Goal: Task Accomplishment & Management: Complete application form

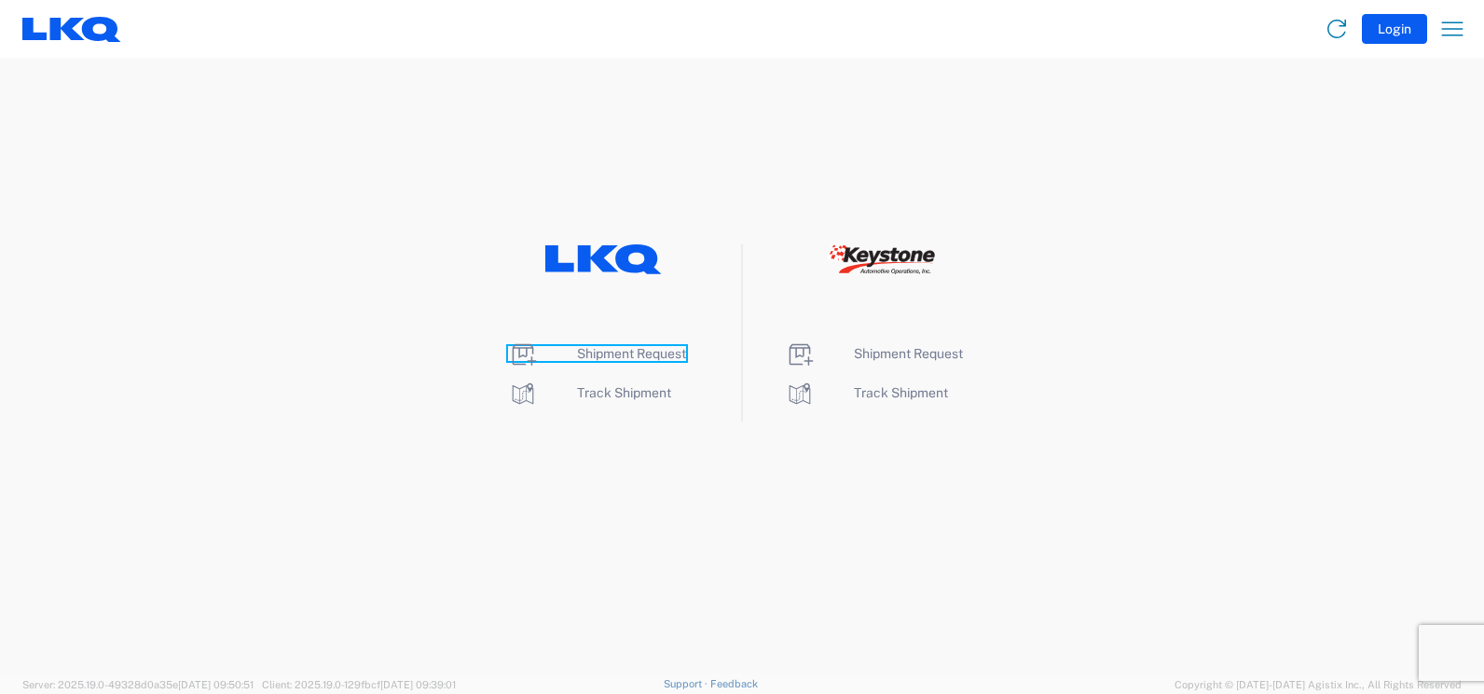
click at [581, 352] on span "Shipment Request" at bounding box center [631, 353] width 109 height 15
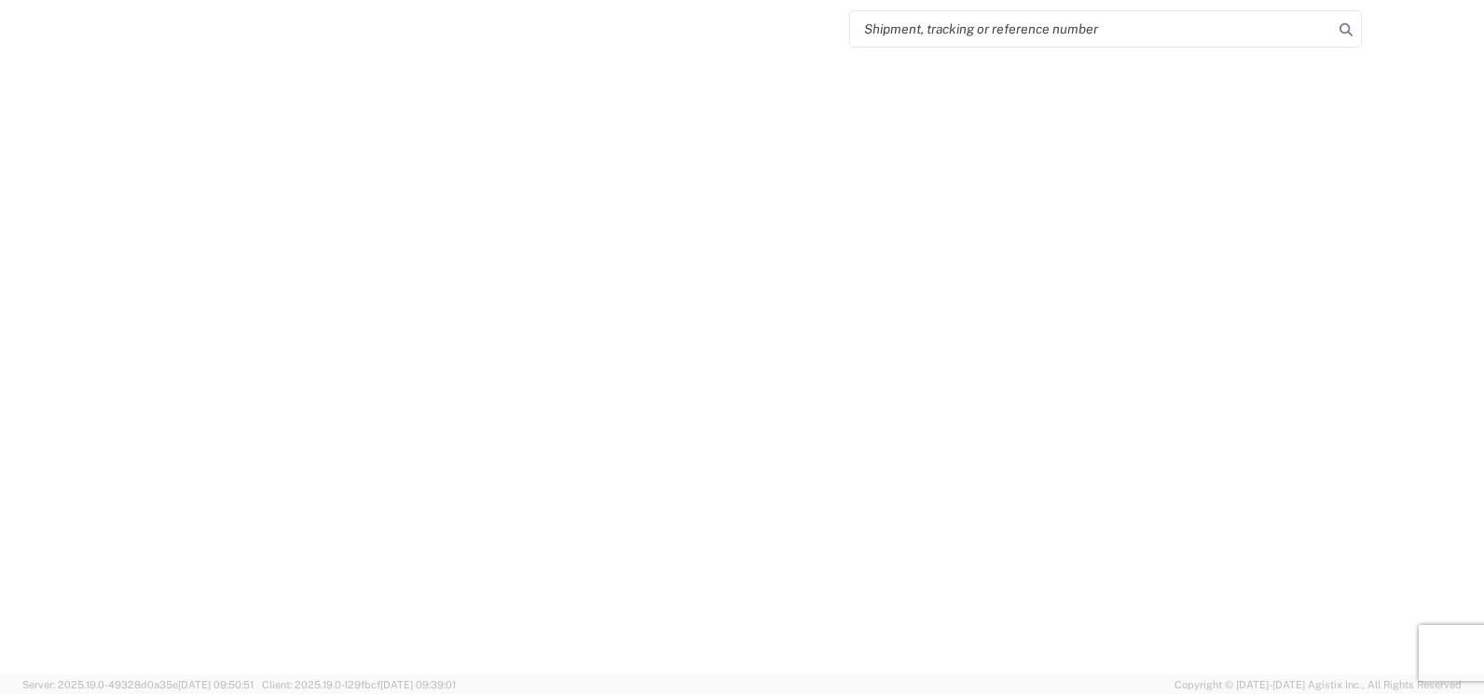
select select "FULL"
select select "LBS"
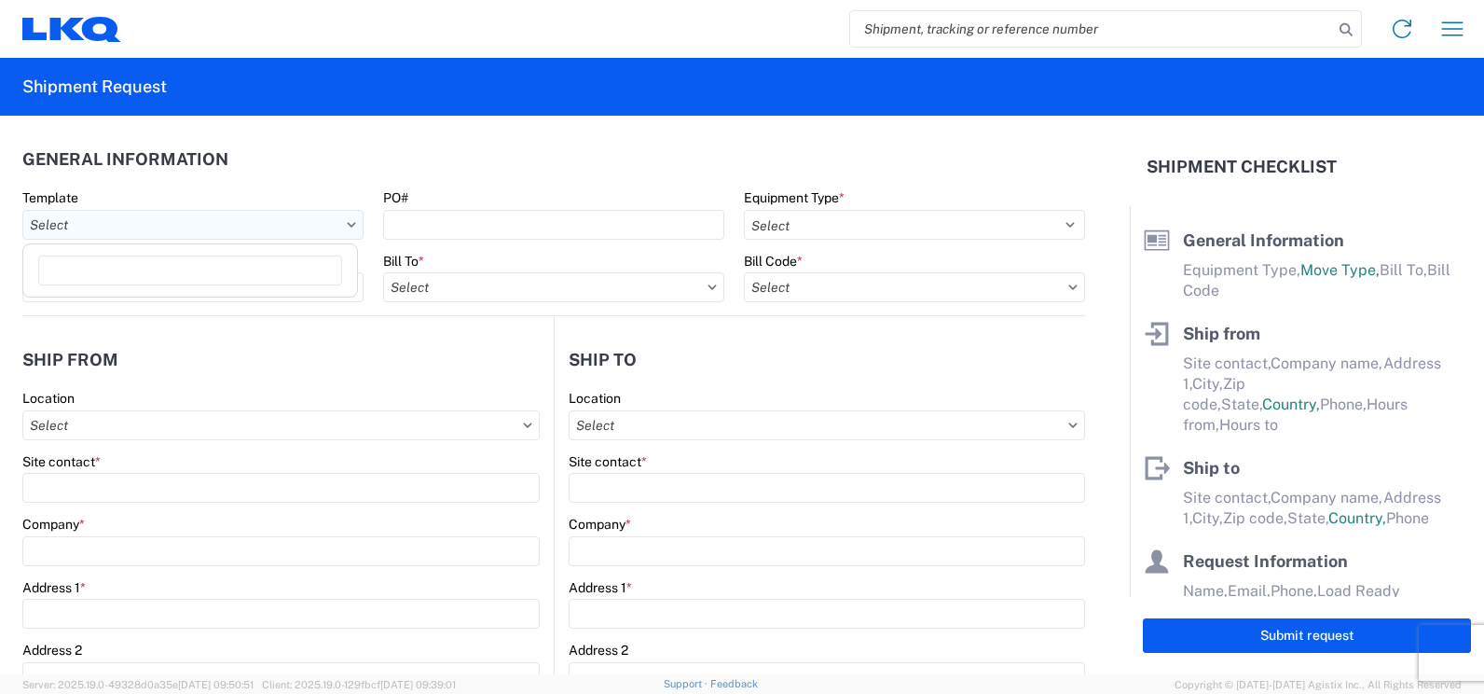
click at [252, 227] on input "text" at bounding box center [192, 225] width 341 height 30
type input "1150"
click at [219, 307] on div "1150_Fayetteville_1760_Houston" at bounding box center [190, 308] width 326 height 30
type input "1150_Fayetteville_1760_Houston"
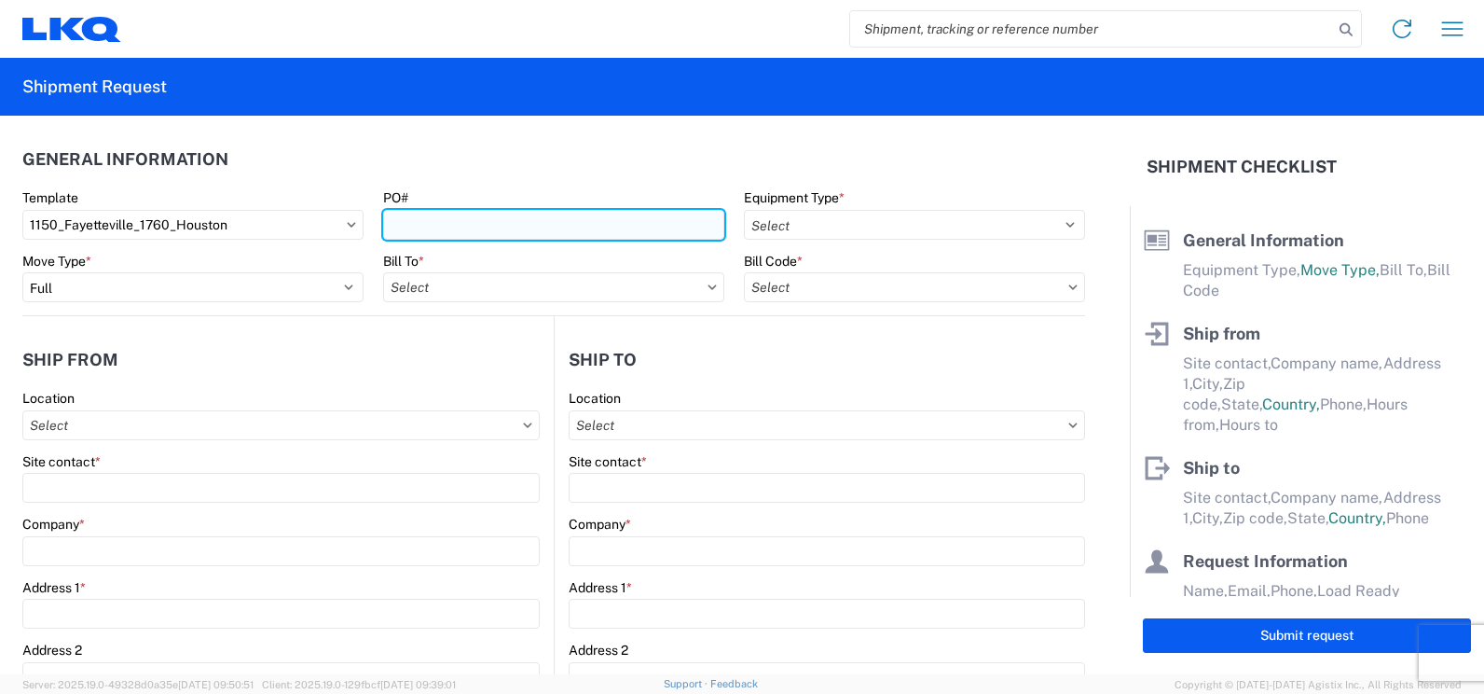
click at [411, 227] on input "PO#" at bounding box center [553, 225] width 341 height 30
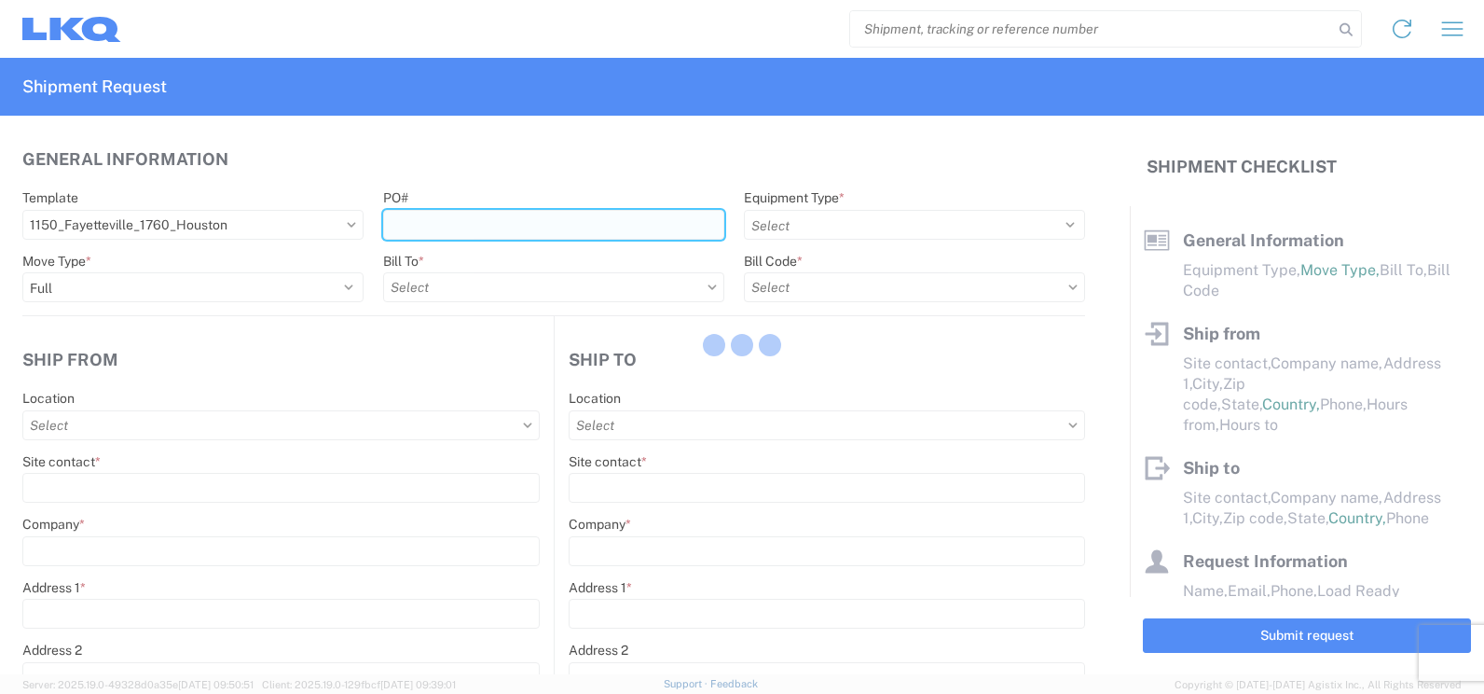
select select
type input "Shipping"
type input "Fayetteville, AR (f/k/a Mabry Auto Salvage)"
type input "185 East Mabry Lane"
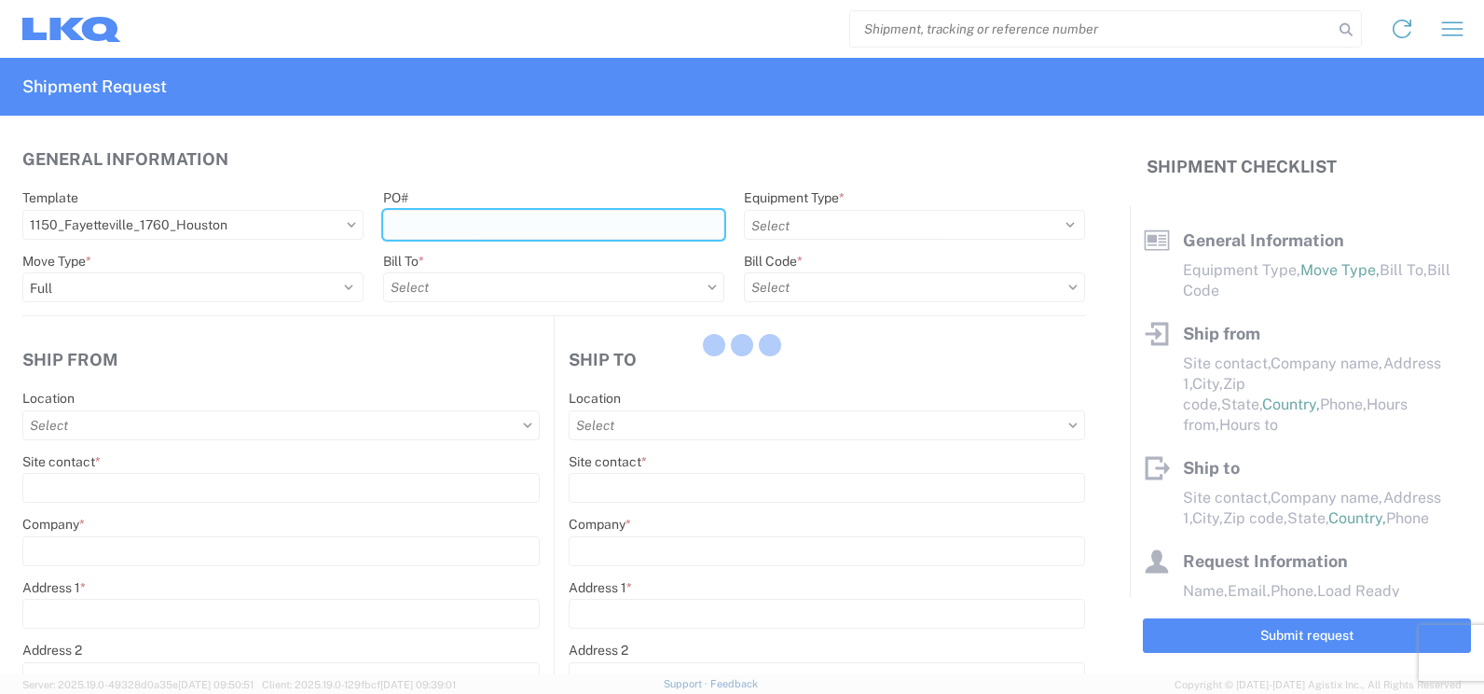
type input "Fayetteville"
type input "72701"
type input "Receiving"
type input "LKQ Best Core"
type input "1710 W Mount Houston Rd"
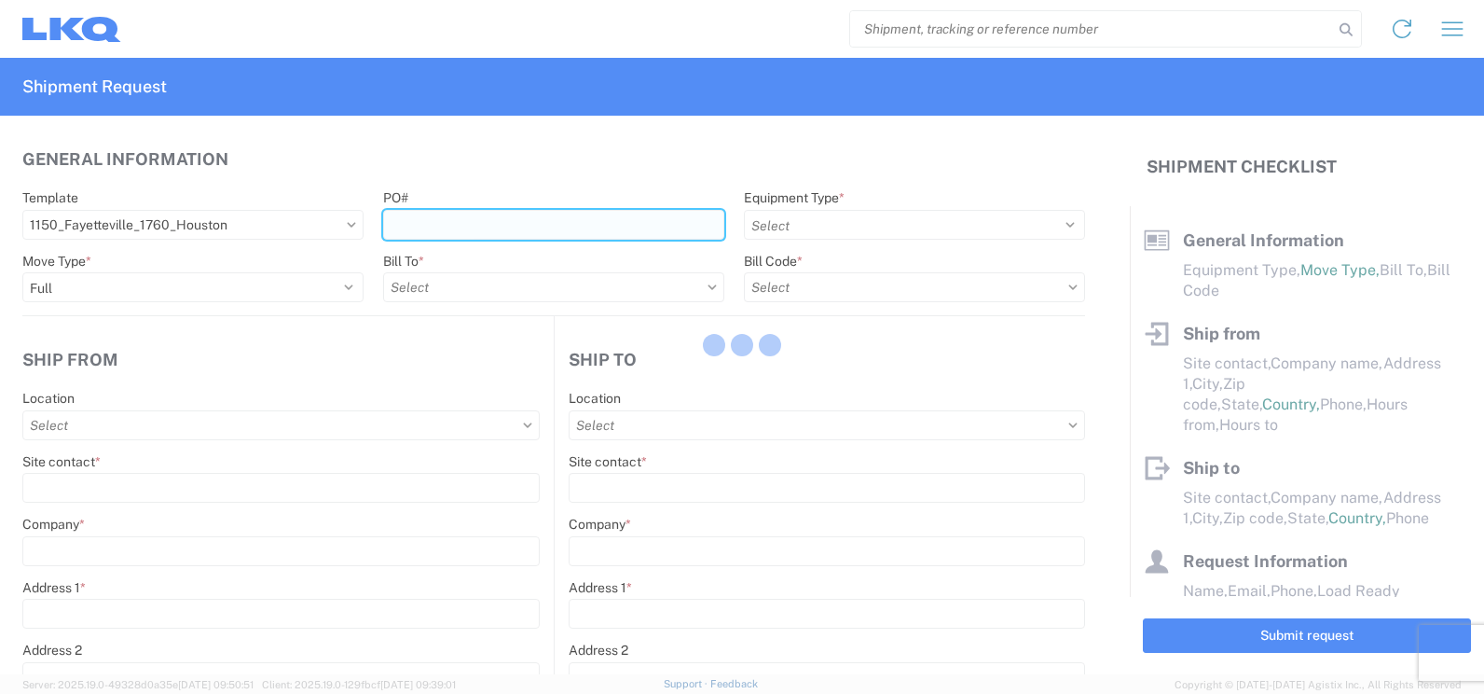
type input "Houston"
type input "77038"
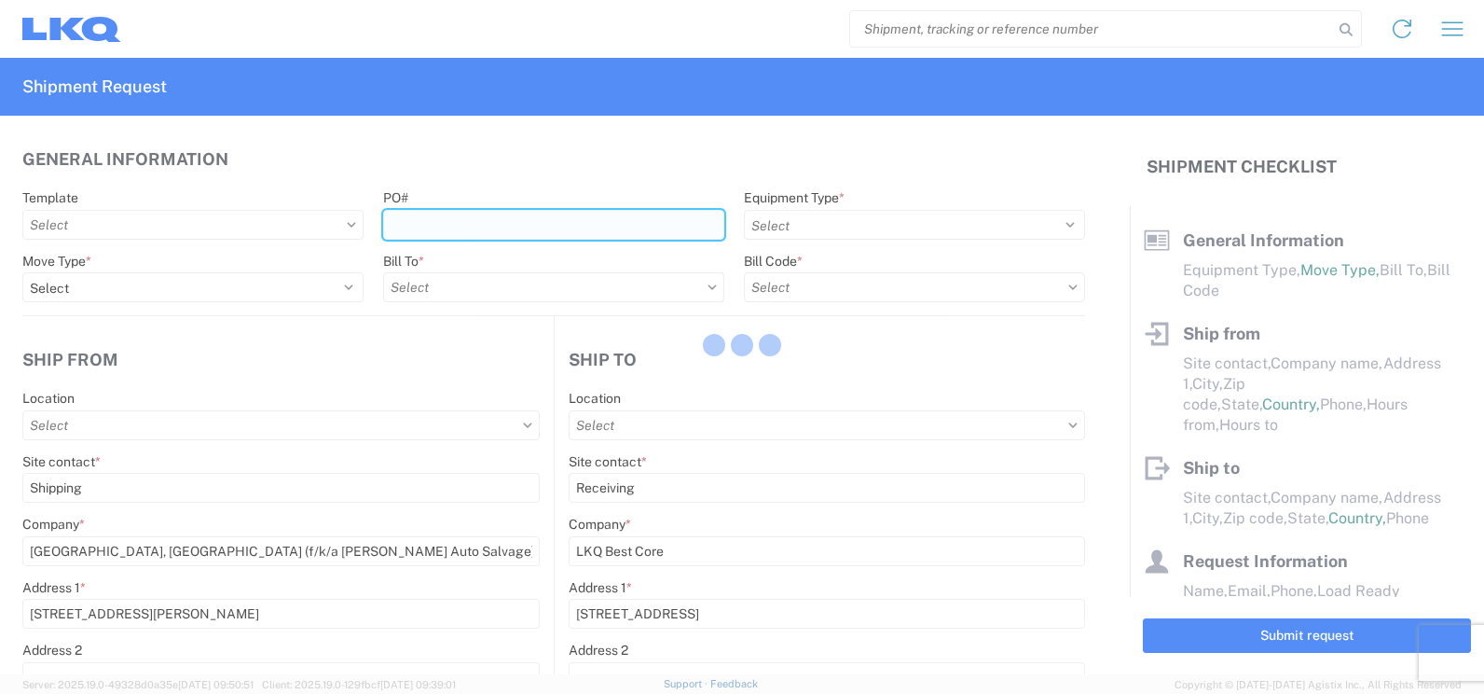
type input "2019-06-14"
type input "42000"
type input "Miscellaneous (alt, comp, conv, etc)"
type input "1"
type input "12"
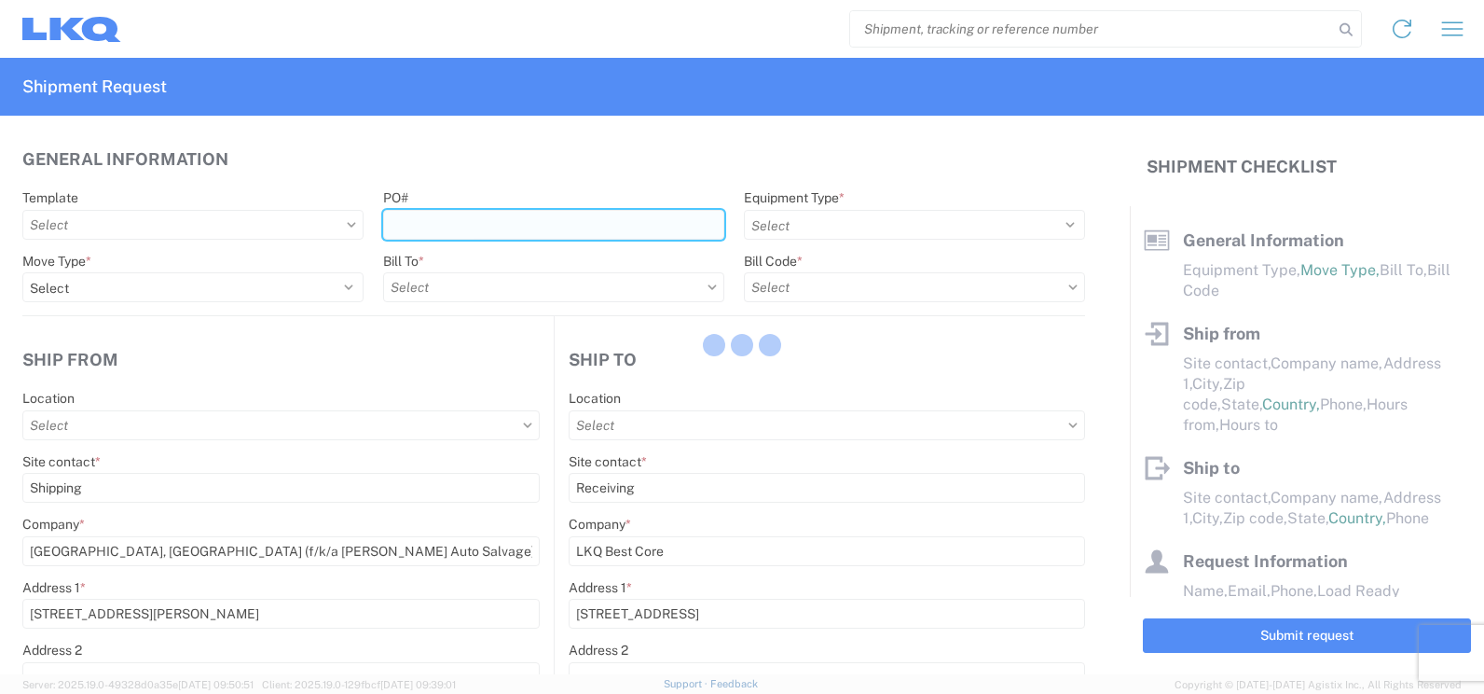
type input "12"
select select "IN"
type input "1150 - Fayetteville AR (f k a Mabry Auto Salvage)"
select select "US"
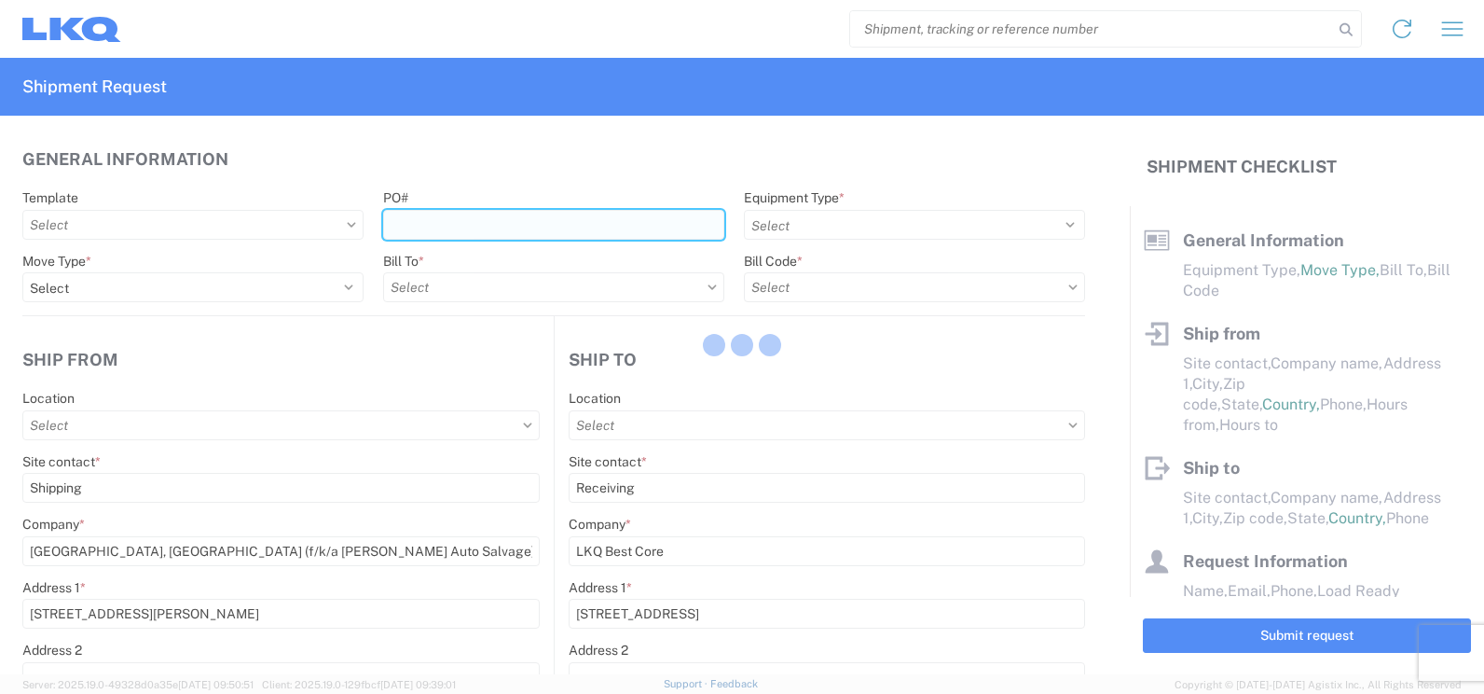
select select "US"
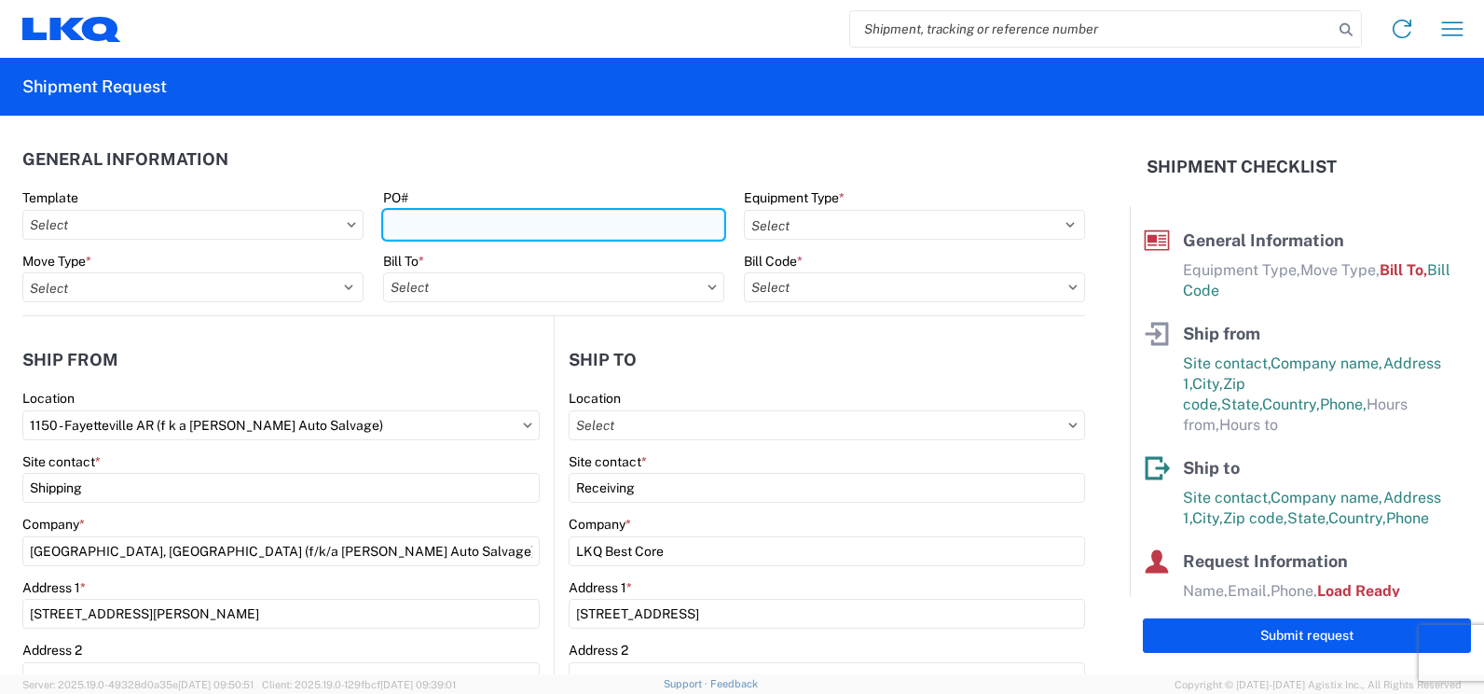
type input "1760 - LKQ Best Core"
type input "1760-1300-50180-0000 - 1760 Freight In - Cores"
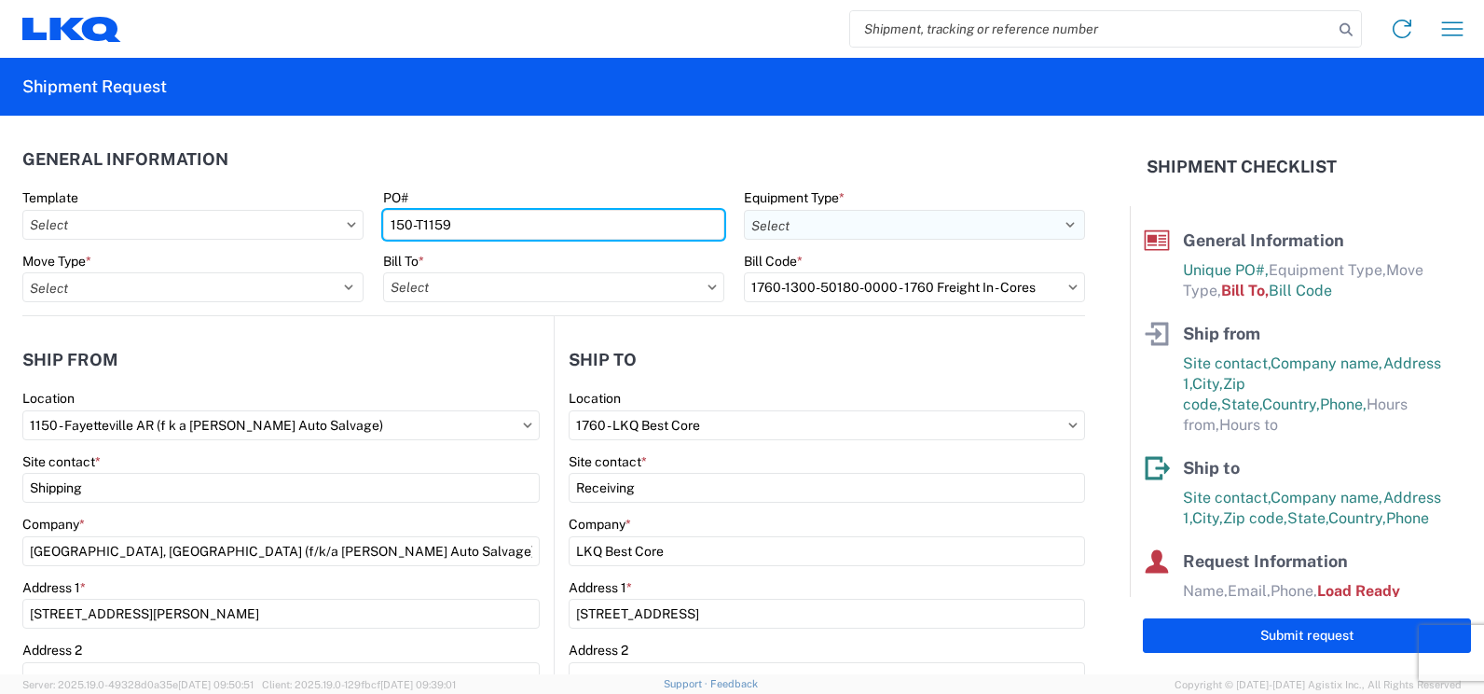
type input "150-T1159"
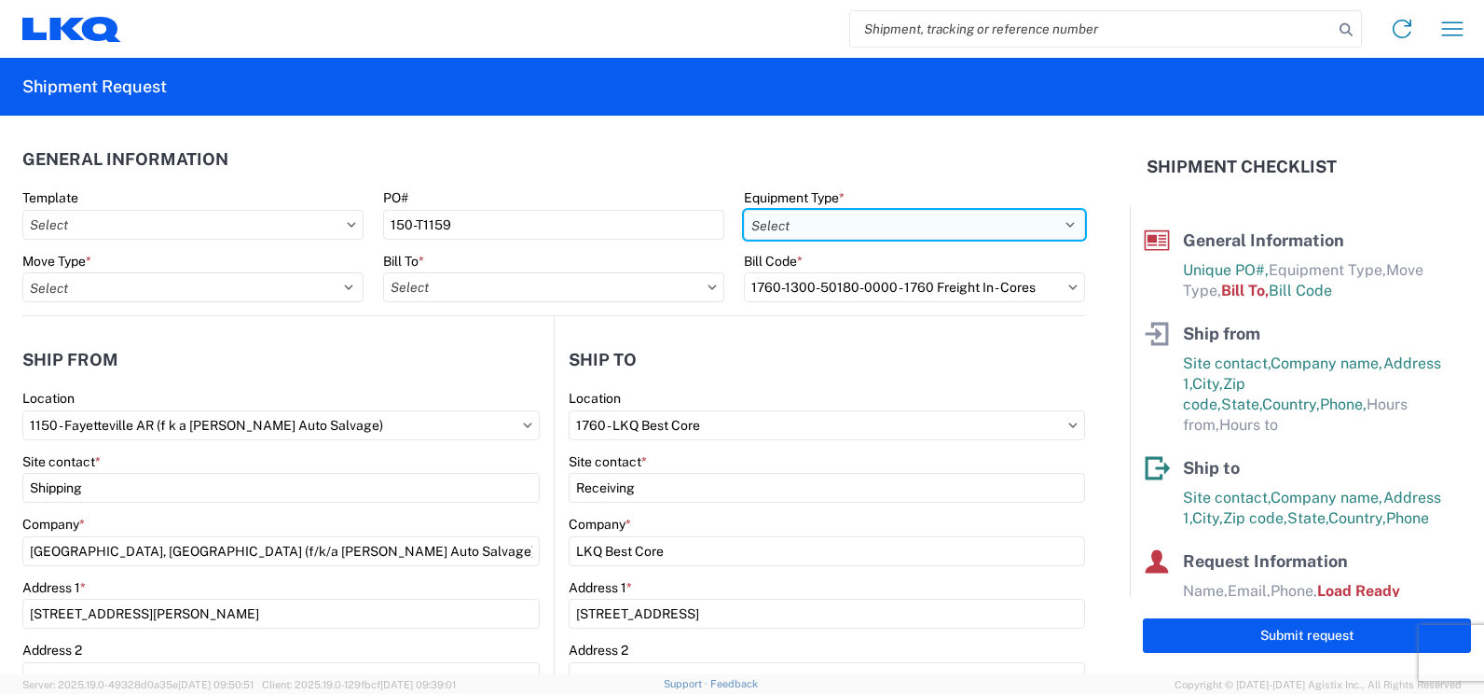
click at [915, 218] on select "Select 53’ Dry Van Flatbed Dropdeck (van) Lowboy (flatbed) Rail" at bounding box center [914, 225] width 341 height 30
select select "STDV"
click at [744, 210] on select "Select 53’ Dry Van Flatbed Dropdeck (van) Lowboy (flatbed) Rail" at bounding box center [914, 225] width 341 height 30
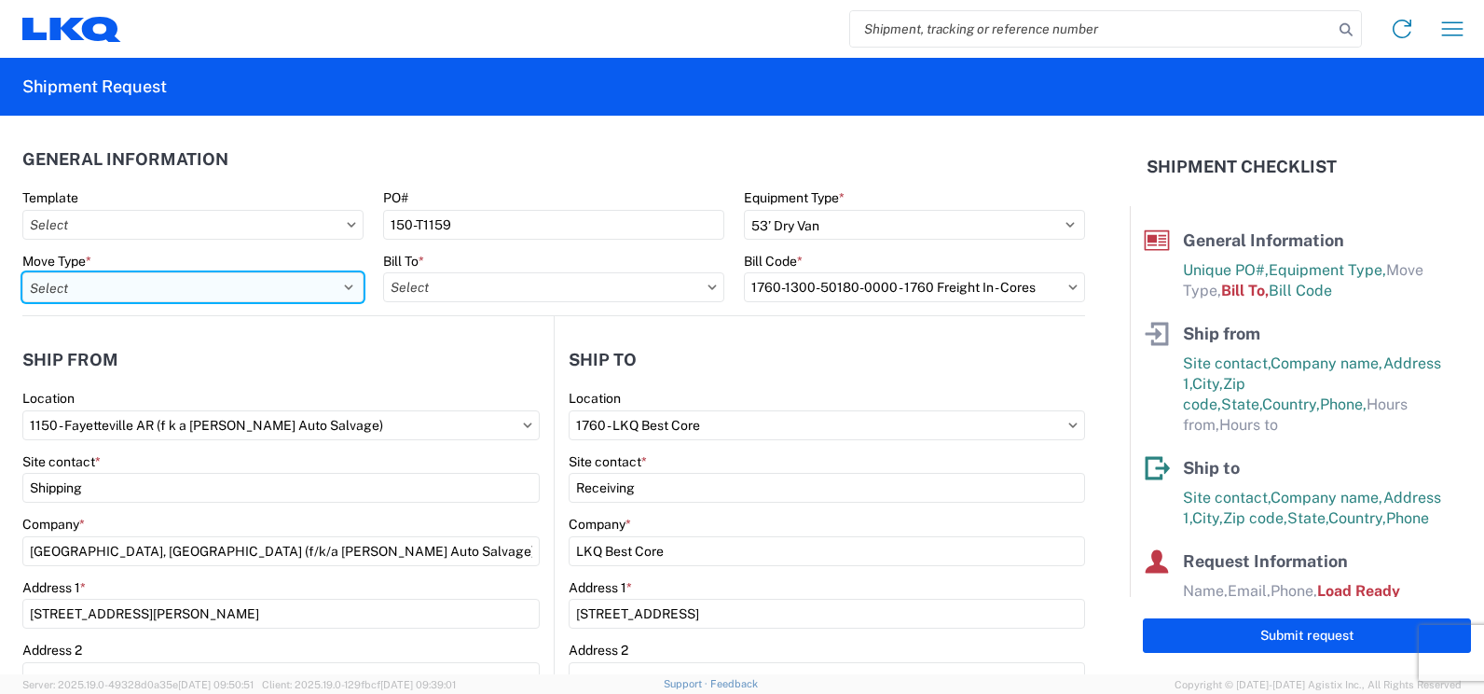
click at [116, 292] on select "Select Full Partial TL" at bounding box center [192, 287] width 341 height 30
select select "FULL"
click at [22, 272] on select "Select Full Partial TL" at bounding box center [192, 287] width 341 height 30
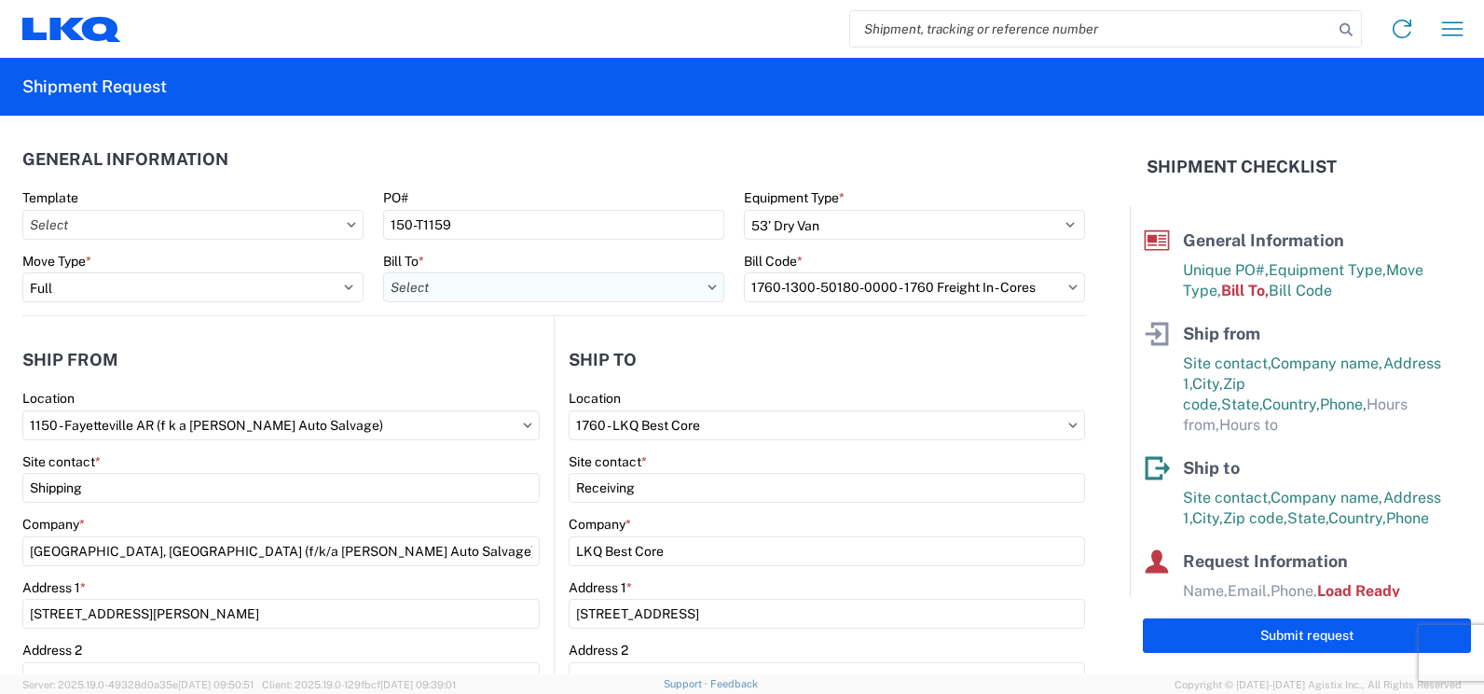
click at [481, 285] on input "text" at bounding box center [553, 287] width 341 height 30
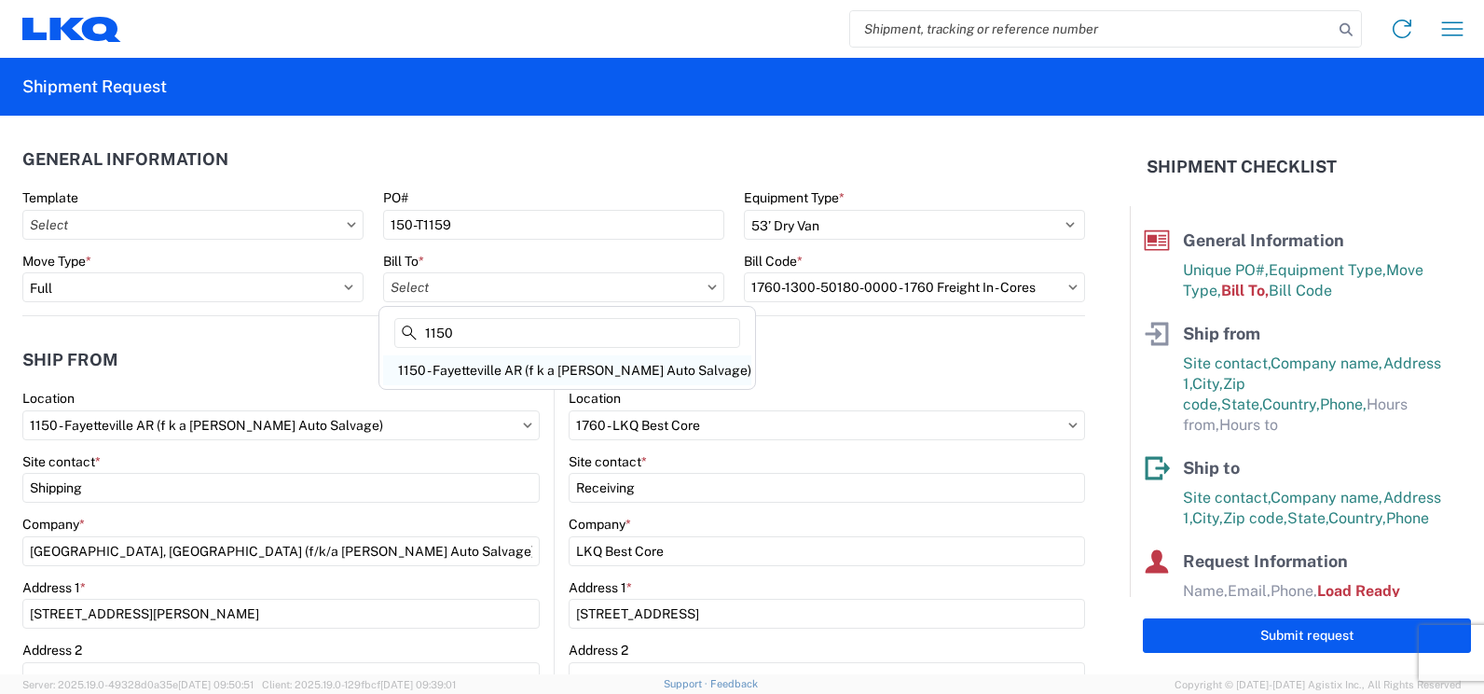
type input "1150"
click at [512, 373] on div "1150 - Fayetteville AR (f k a Mabry Auto Salvage)" at bounding box center [567, 370] width 368 height 30
type input "1150 - Fayetteville AR (f k a Mabry Auto Salvage)"
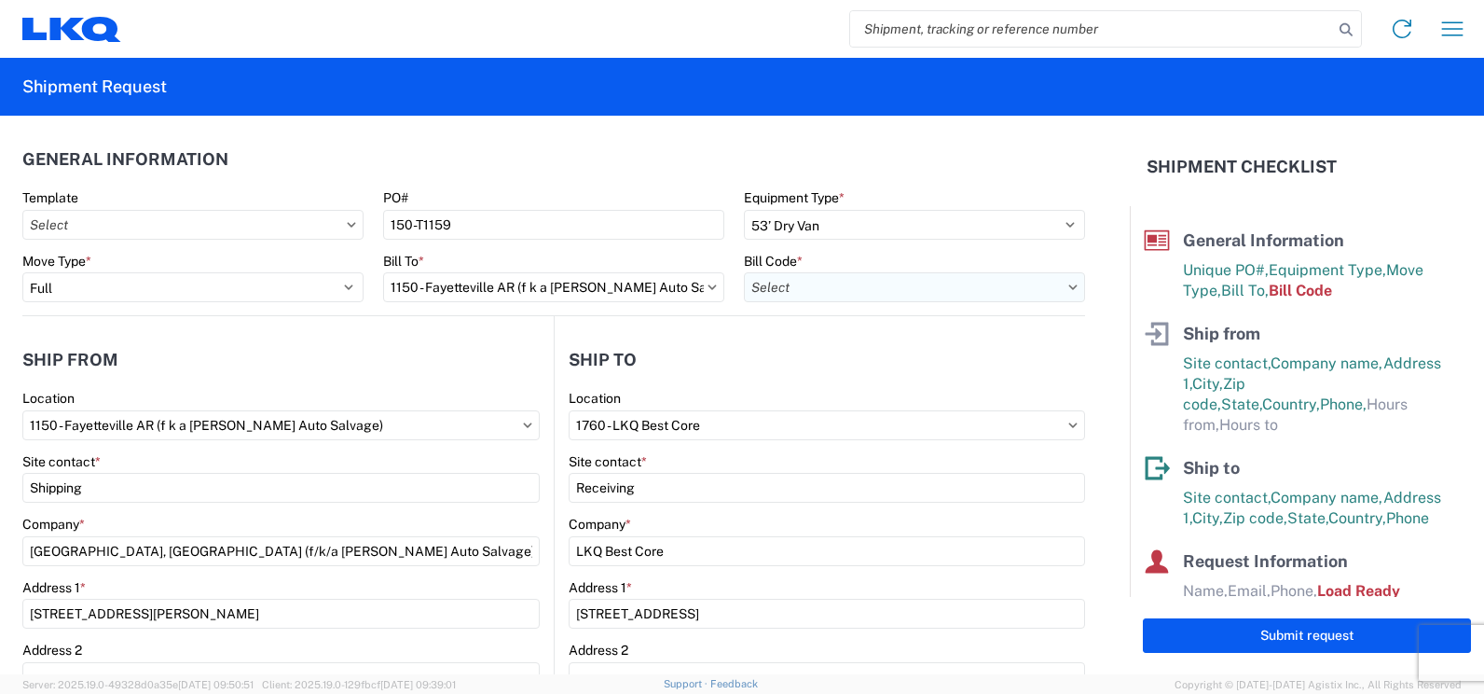
click at [967, 285] on input "text" at bounding box center [914, 287] width 341 height 30
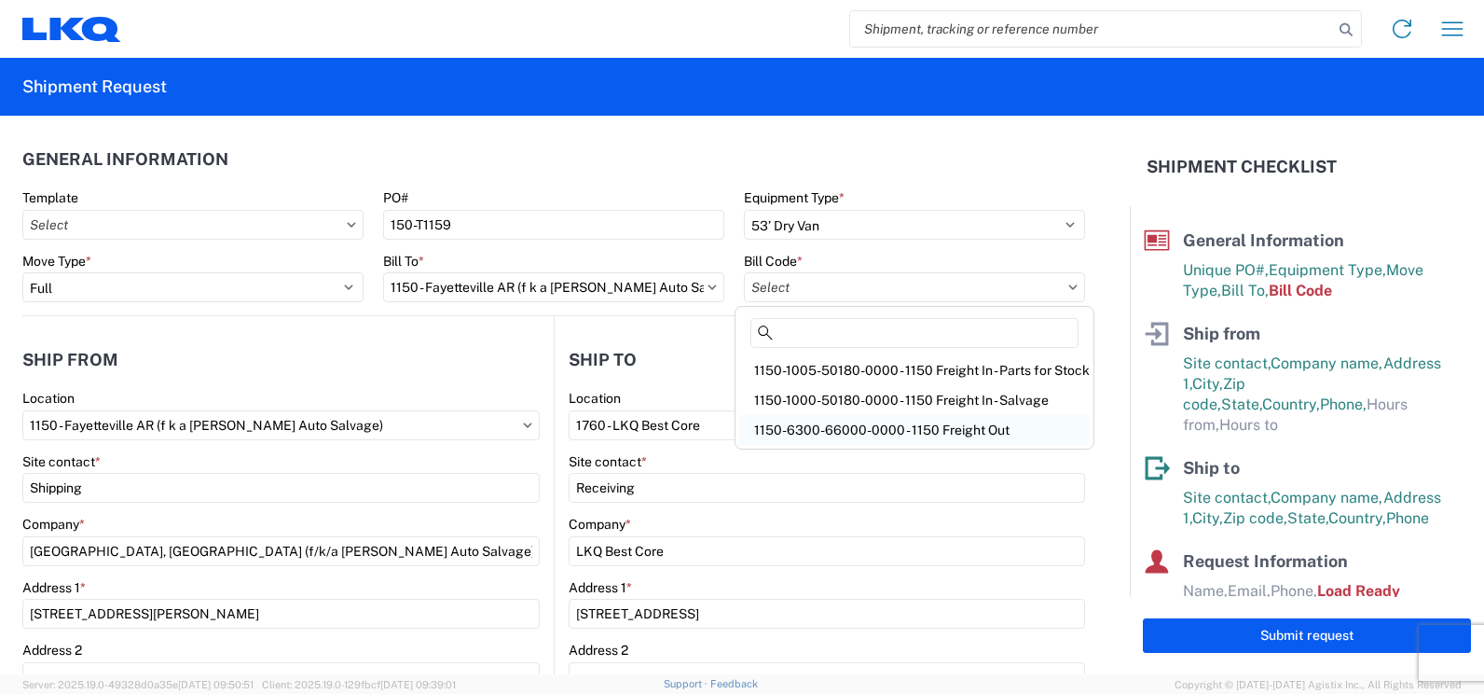
click at [900, 432] on div "1150-6300-66000-0000 - 1150 Freight Out" at bounding box center [914, 430] width 351 height 30
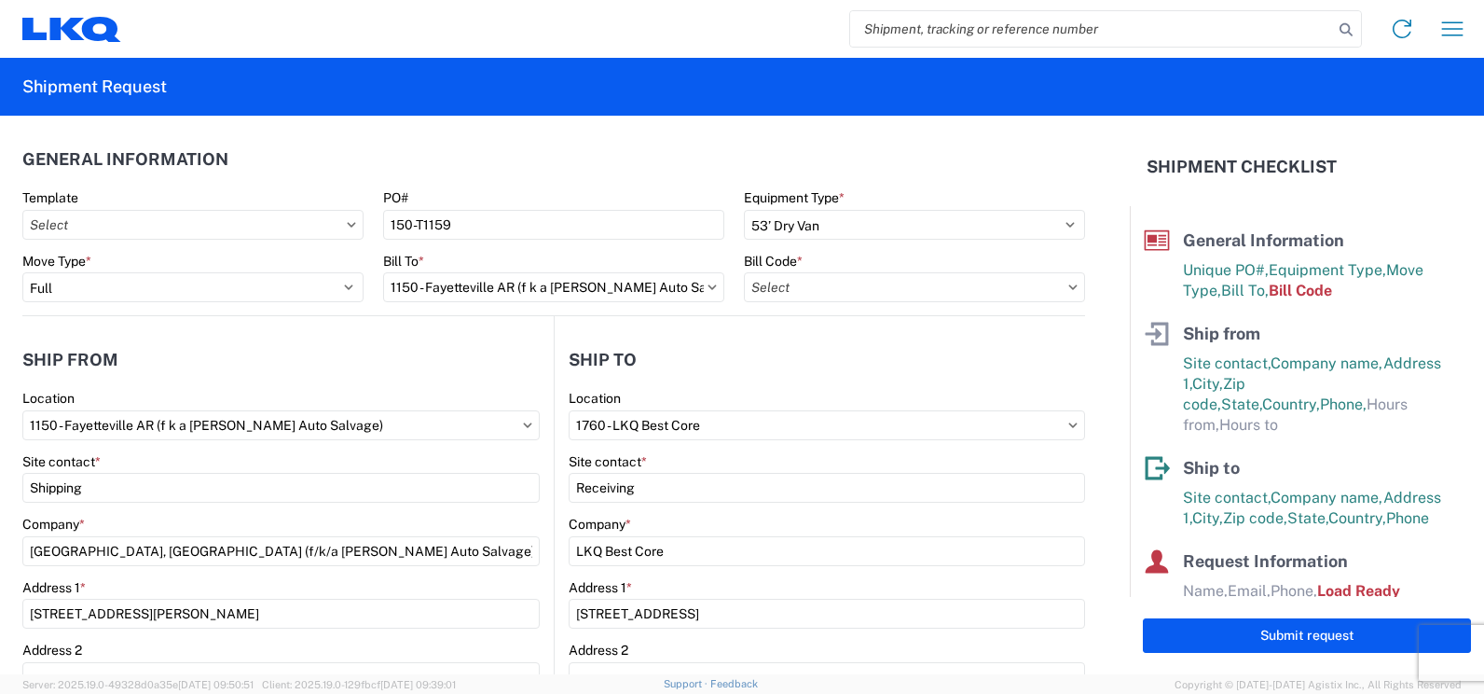
type input "1150-6300-66000-0000 - 1150 Freight Out"
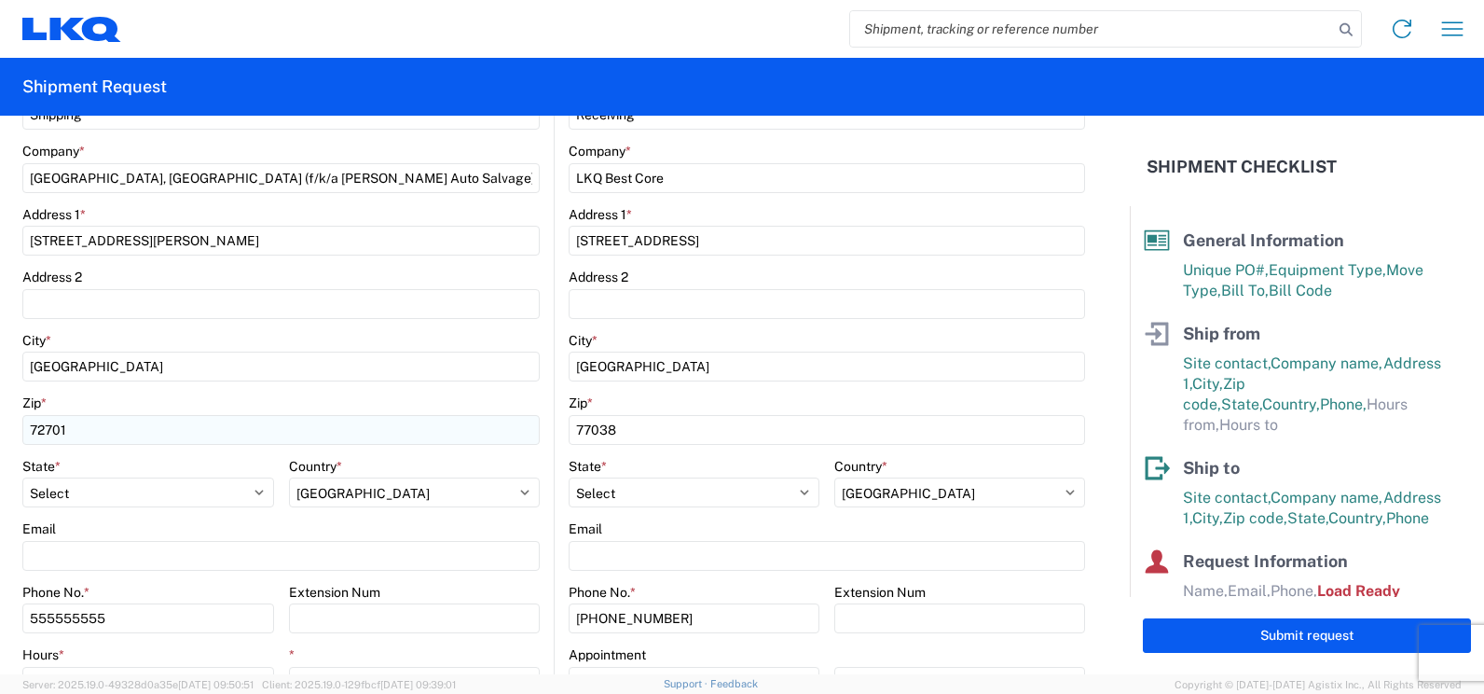
scroll to position [466, 0]
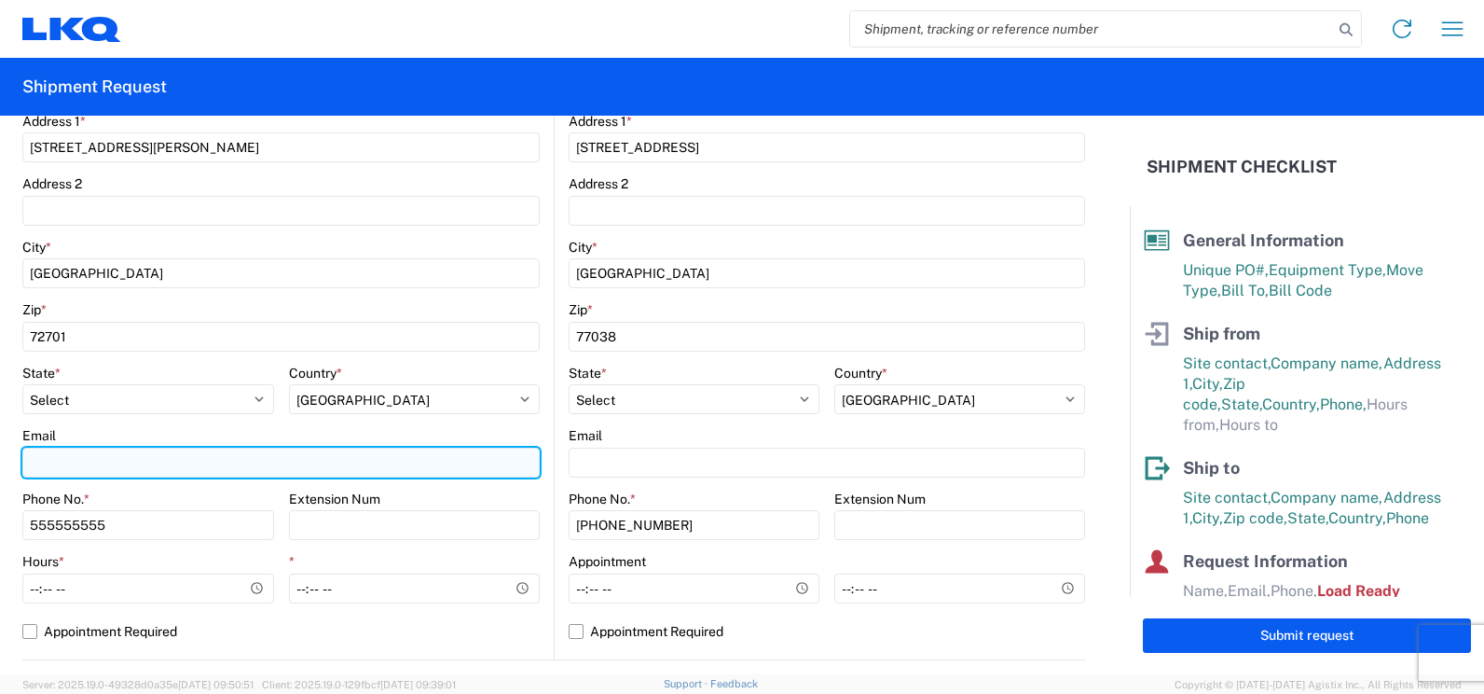
click at [91, 459] on input "Email" at bounding box center [280, 462] width 517 height 30
type input "jlrentsch@lkqcorp.com"
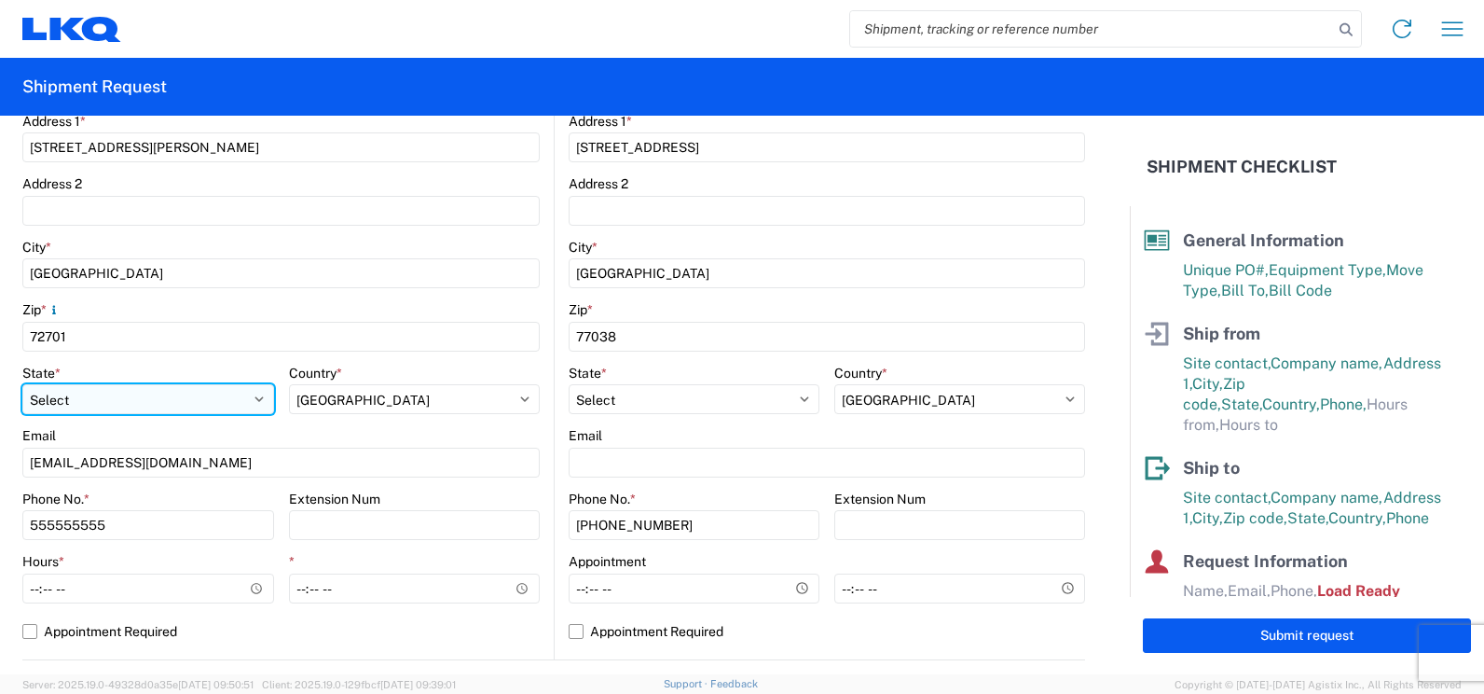
click at [87, 405] on select "Select Alabama Alaska Arizona Arkansas Armed Forces Americas Armed Forces Europ…" at bounding box center [148, 399] width 252 height 30
select select "AR"
click at [22, 384] on select "Select Alabama Alaska Arizona Arkansas Armed Forces Americas Armed Forces Europ…" at bounding box center [148, 399] width 252 height 30
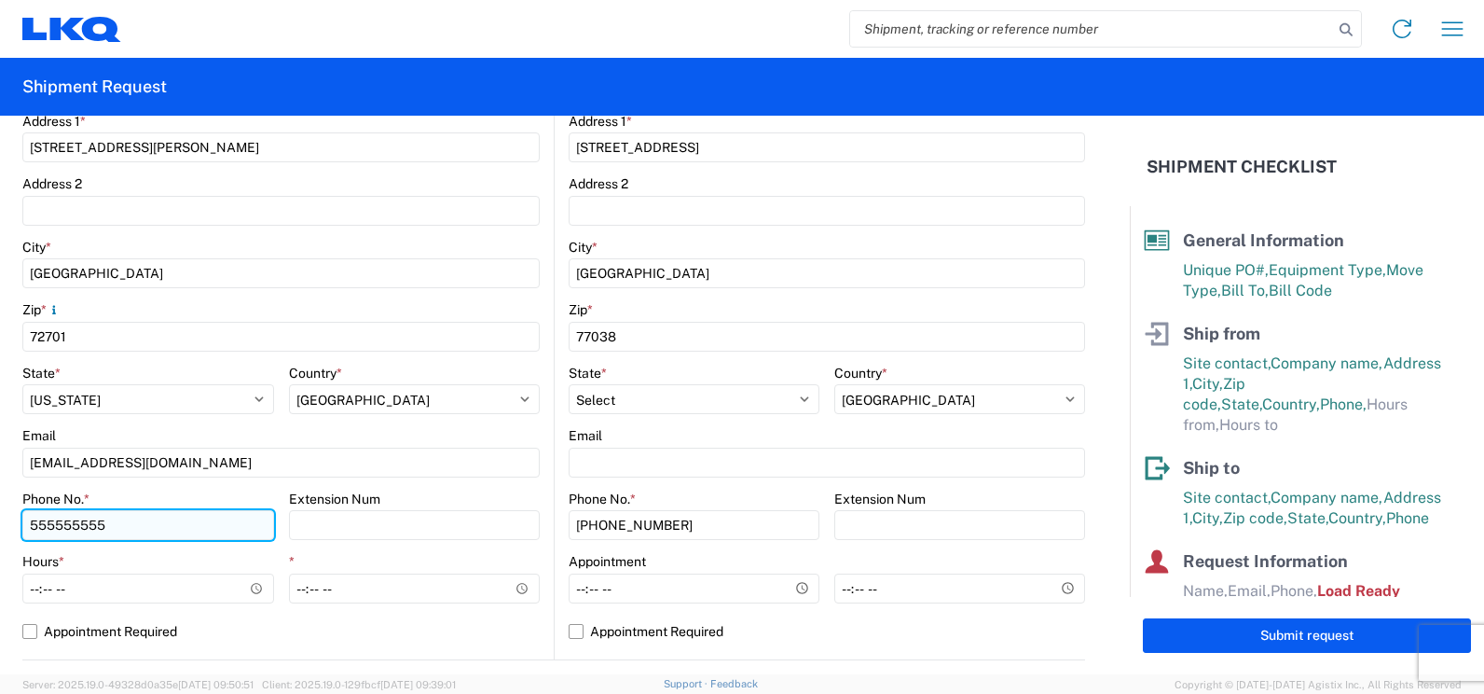
click at [161, 530] on input "555555555" at bounding box center [148, 525] width 252 height 30
drag, startPoint x: 161, startPoint y: 530, endPoint x: -49, endPoint y: 495, distance: 213.5
click at [0, 495] on html "Home Shipment request Shipment tracking Shipment Request General Information Te…" at bounding box center [742, 347] width 1484 height 694
type input "4796858886"
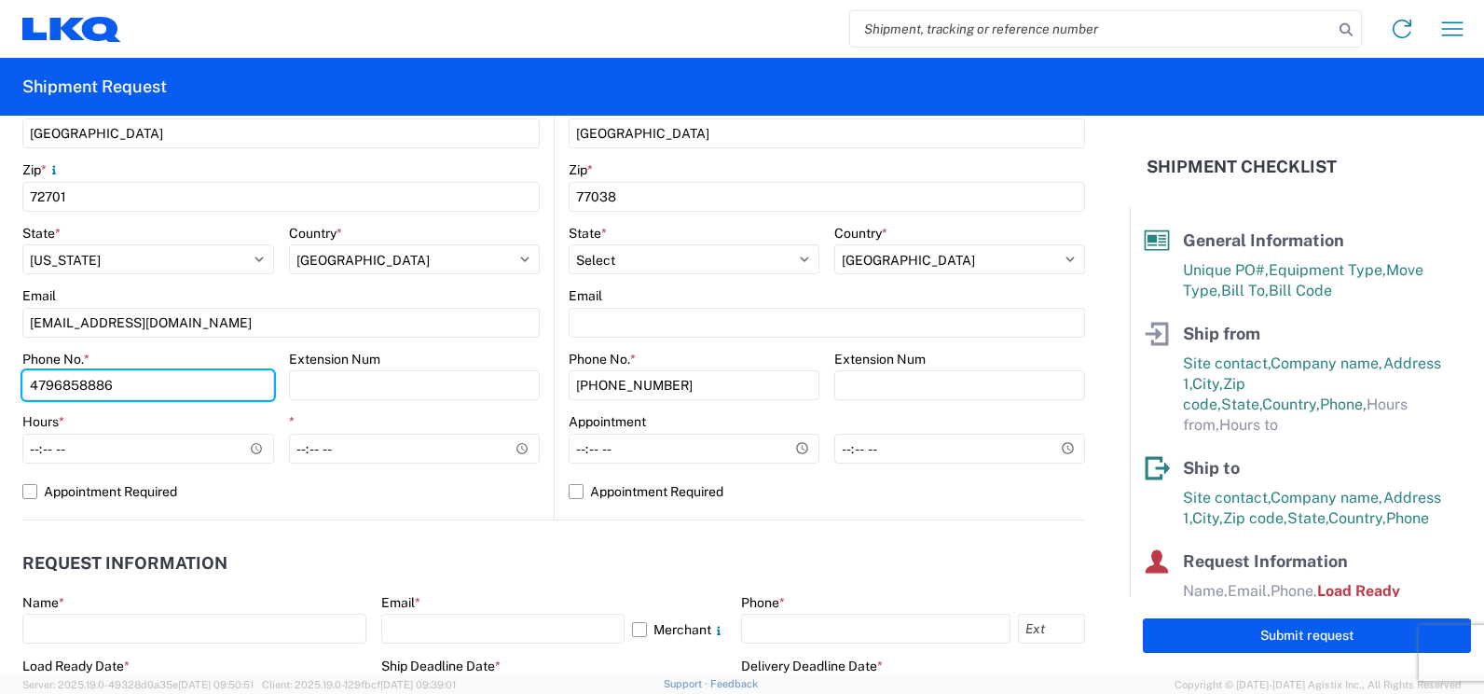
scroll to position [653, 0]
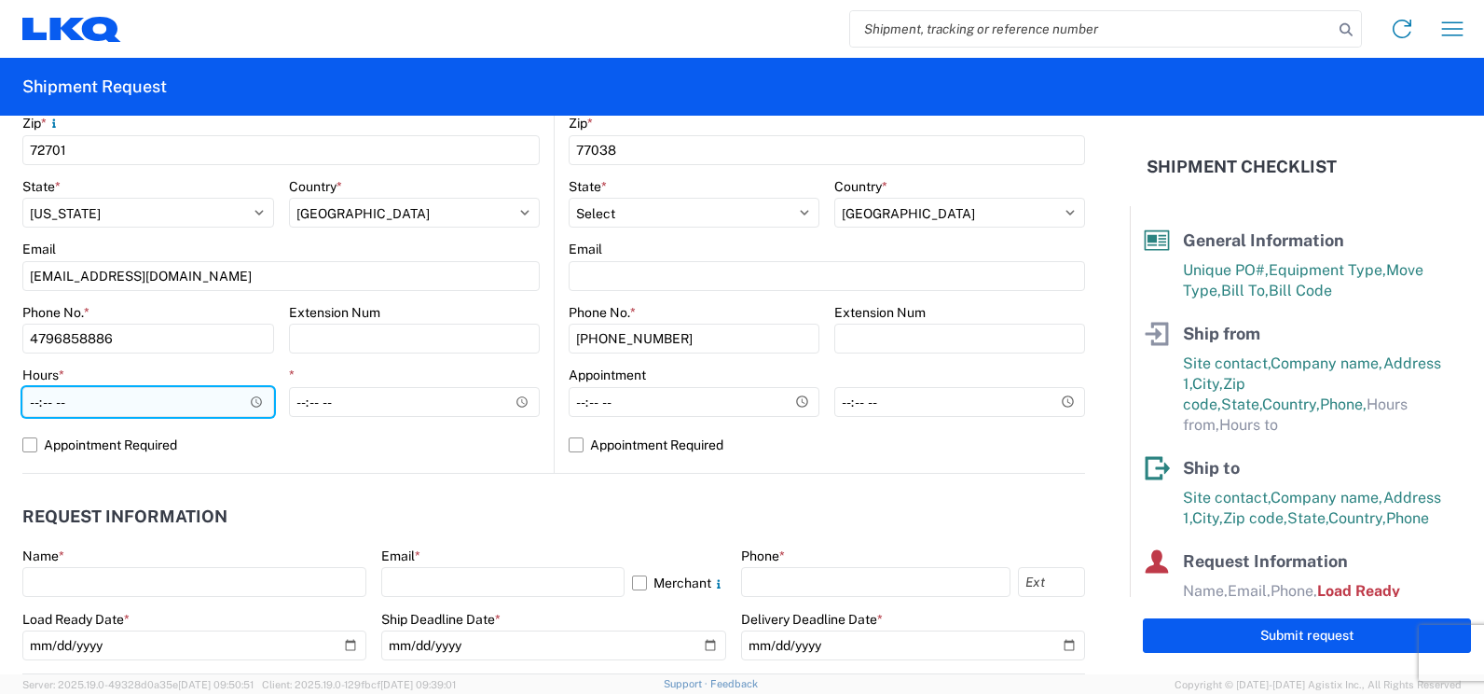
click at [258, 403] on input "Hours *" at bounding box center [148, 402] width 252 height 30
click at [37, 400] on input "Hours *" at bounding box center [148, 402] width 252 height 30
type input "09:00"
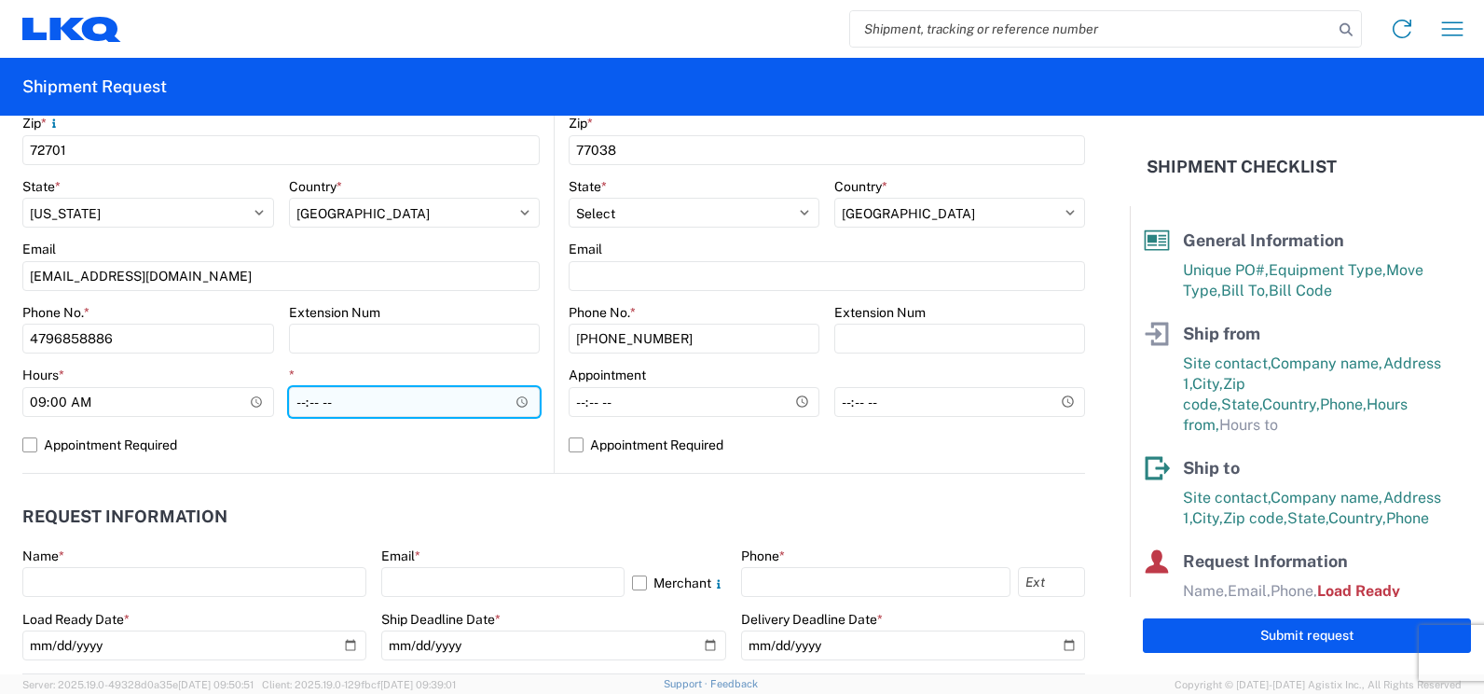
click at [296, 400] on input "*" at bounding box center [415, 402] width 252 height 30
type input "15:00"
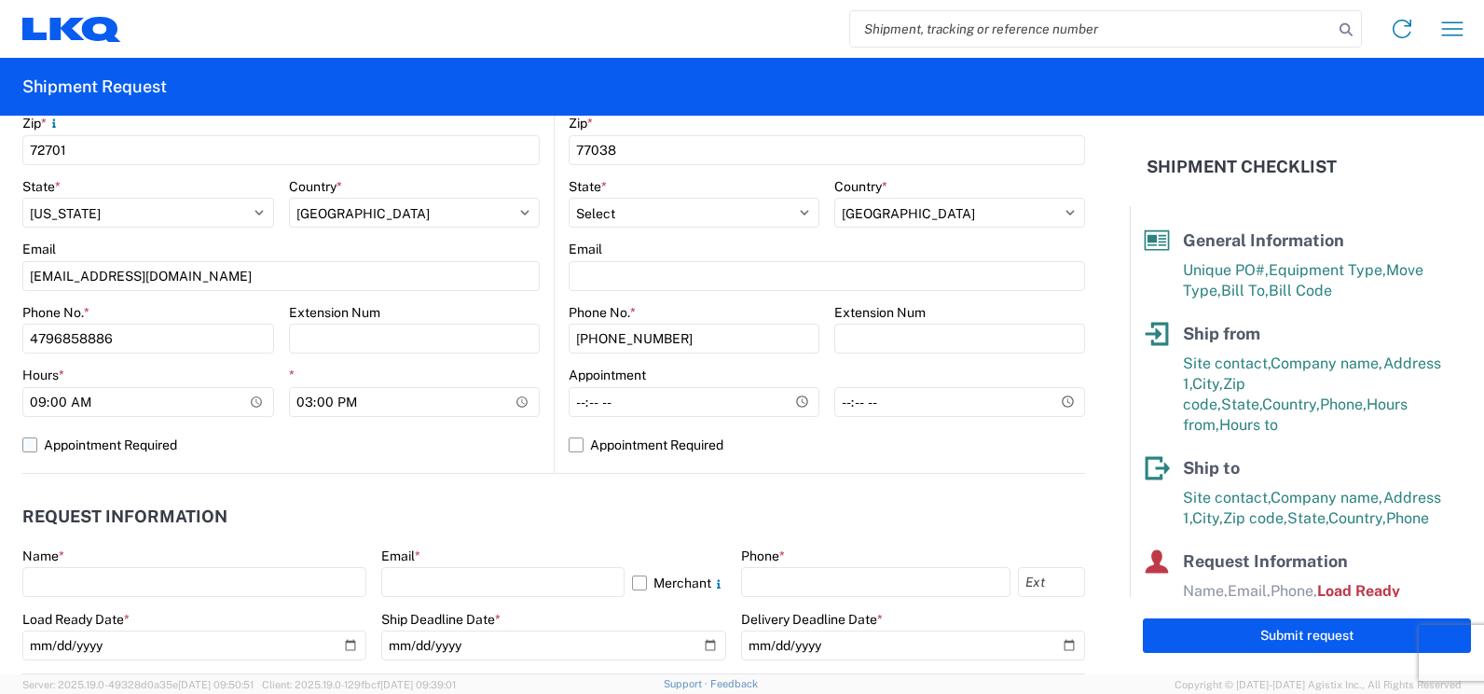
click at [450, 456] on label "Appointment Required" at bounding box center [280, 445] width 517 height 30
click at [0, 0] on input "Appointment Required" at bounding box center [0, 0] width 0 height 0
select select "US"
click at [479, 478] on agx-request-info "Request Information Name * Email * Merchant Phone * Load Ready Date * 2019-06-1…" at bounding box center [553, 574] width 1063 height 200
click at [489, 461] on div "1150 Location 1150 - Fayetteville AR (f k a Mabry Auto Salvage) Site contact * …" at bounding box center [280, 105] width 517 height 736
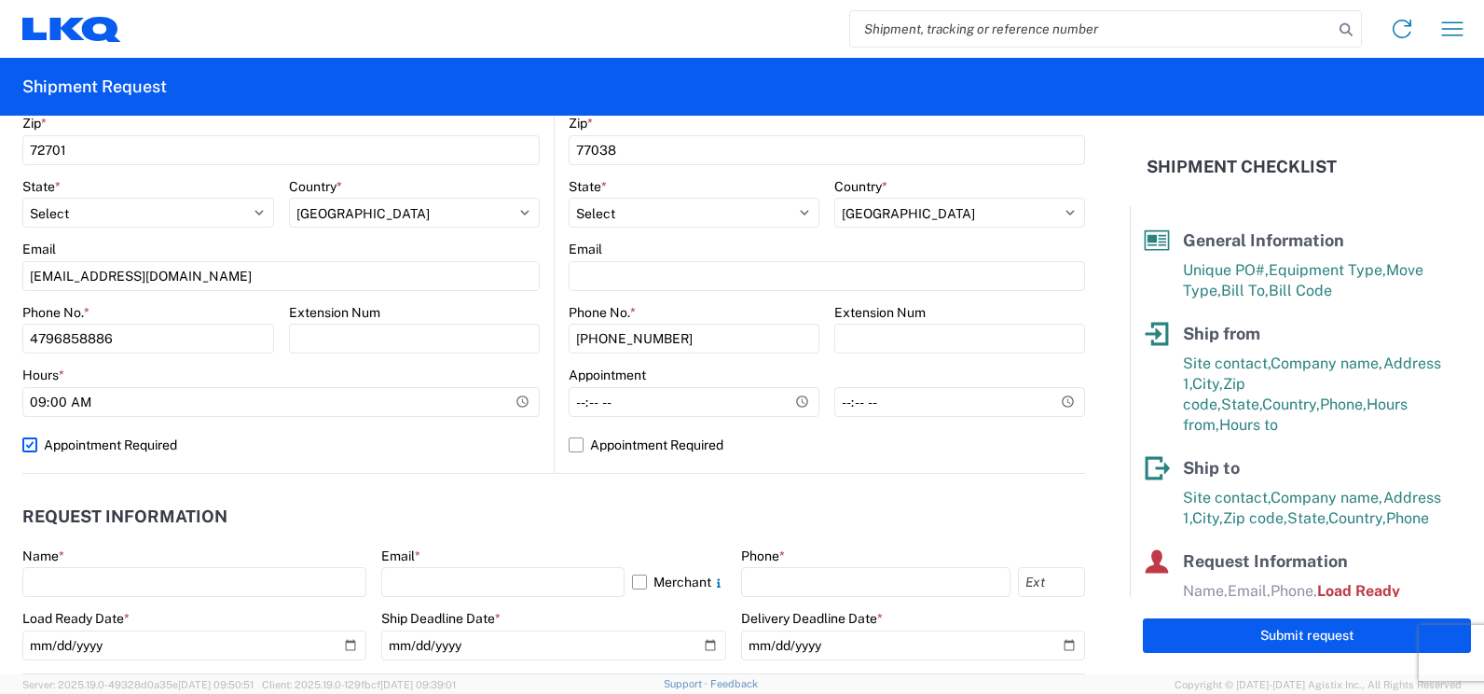
click at [492, 453] on label "Appointment Required" at bounding box center [280, 445] width 517 height 30
click at [0, 0] on input "Appointment Required" at bounding box center [0, 0] width 0 height 0
select select "US"
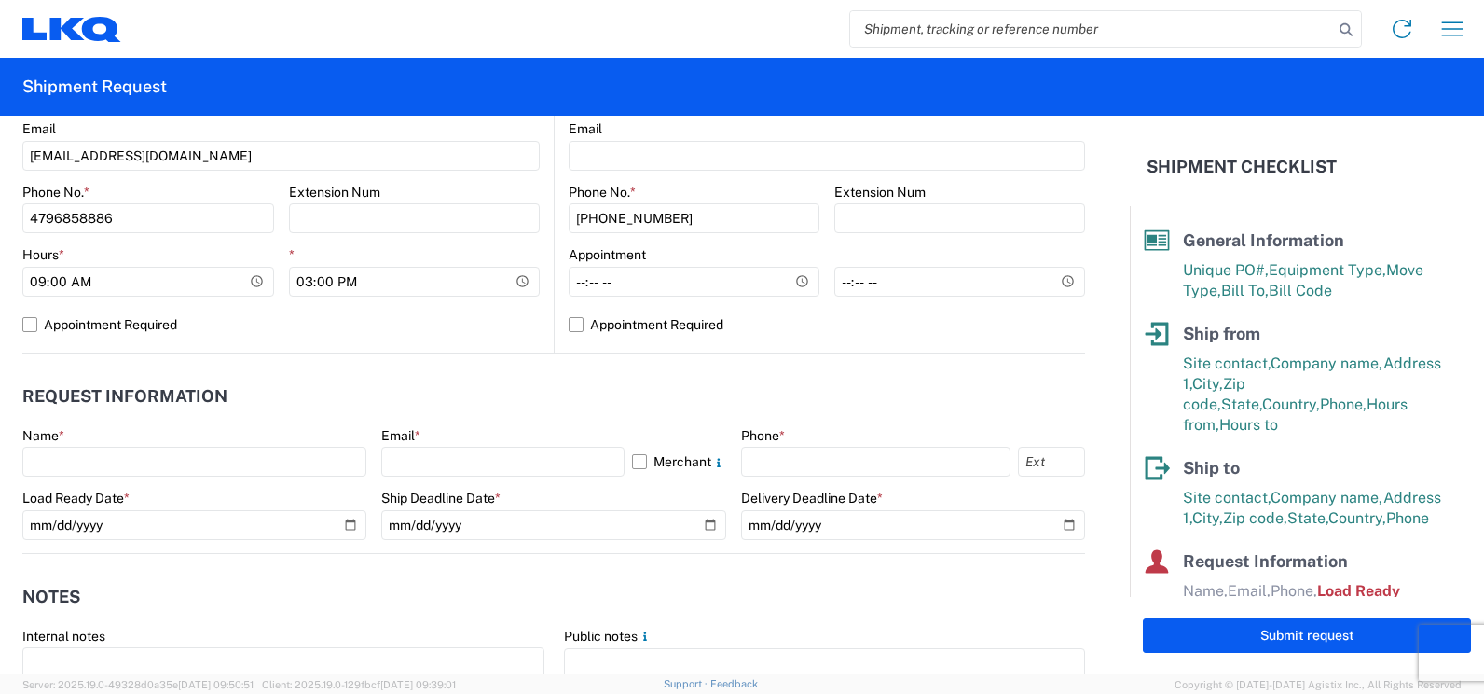
scroll to position [839, 0]
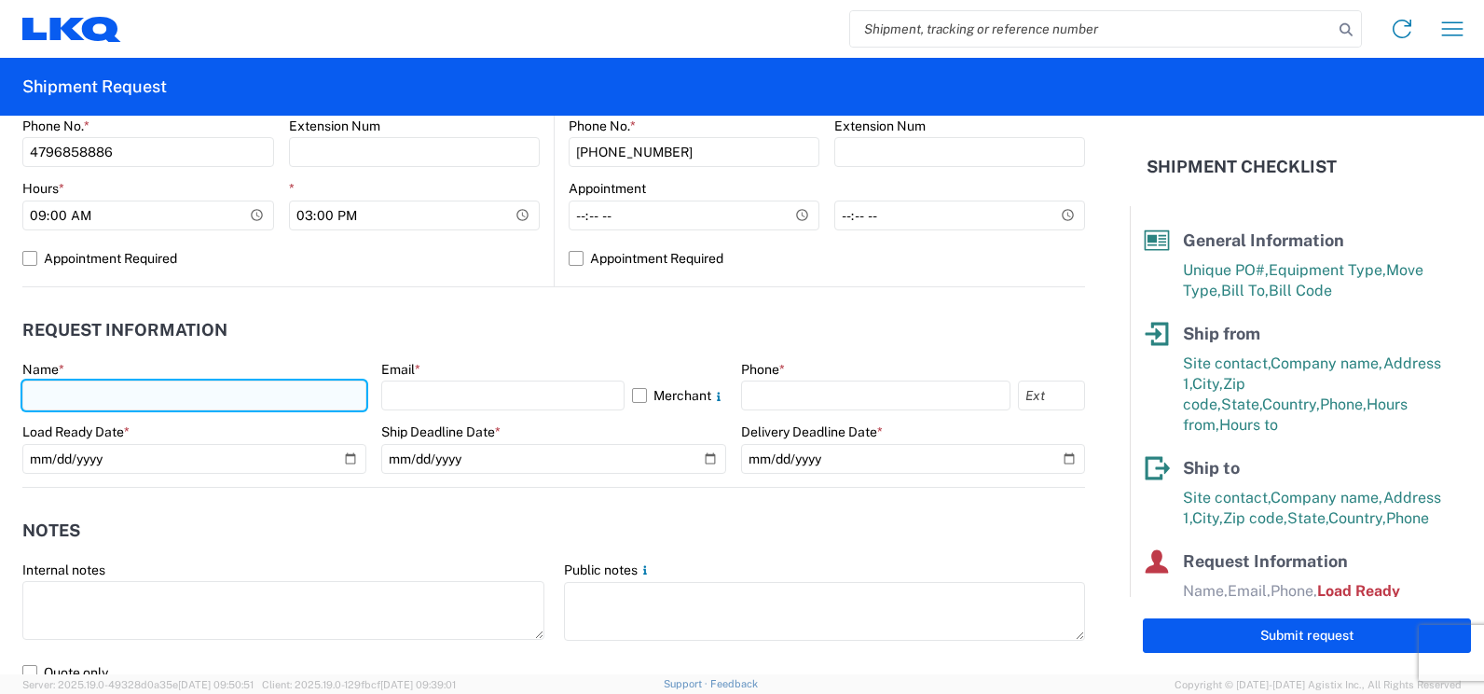
click at [143, 392] on input "text" at bounding box center [194, 395] width 344 height 30
type input "Jason Rentsch"
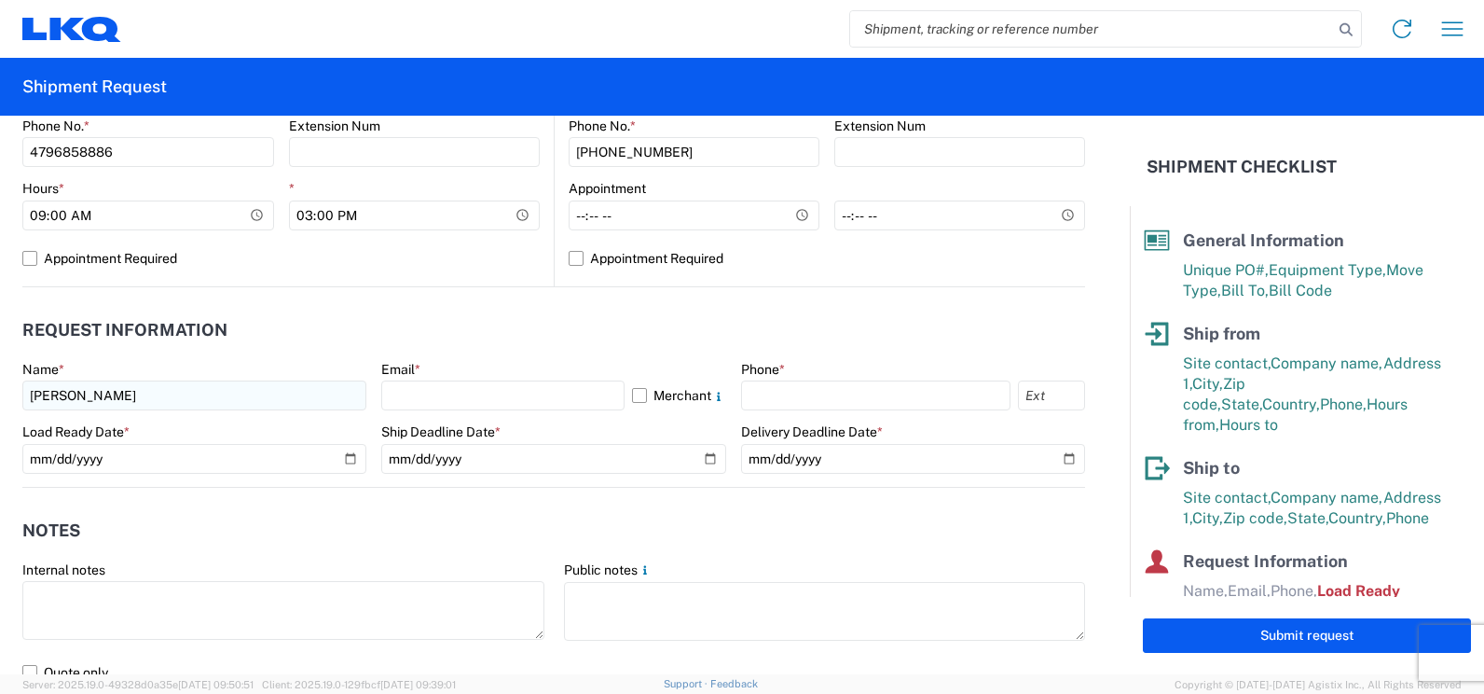
type input "jlrentsch@lkqcorp.com"
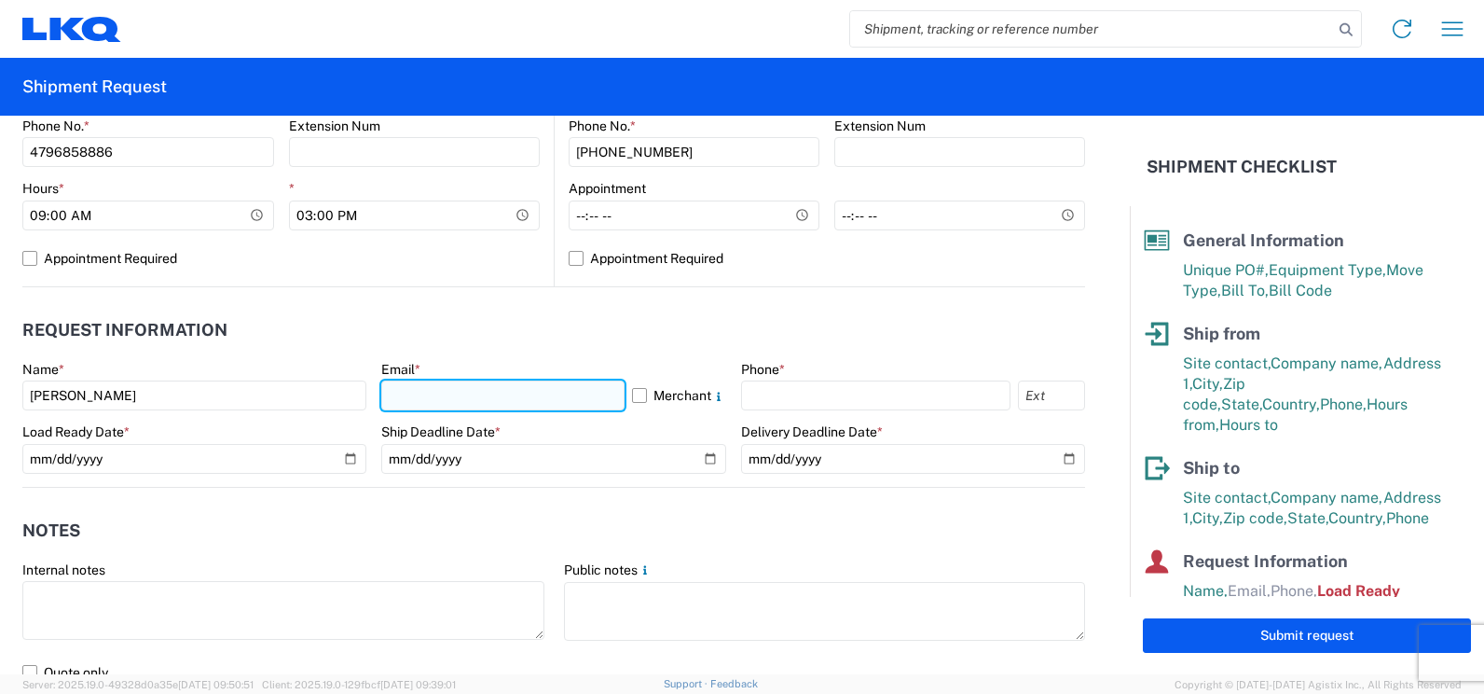
click at [410, 391] on input "text" at bounding box center [502, 395] width 242 height 30
type input "jlrentsch@lkqcorp.com"
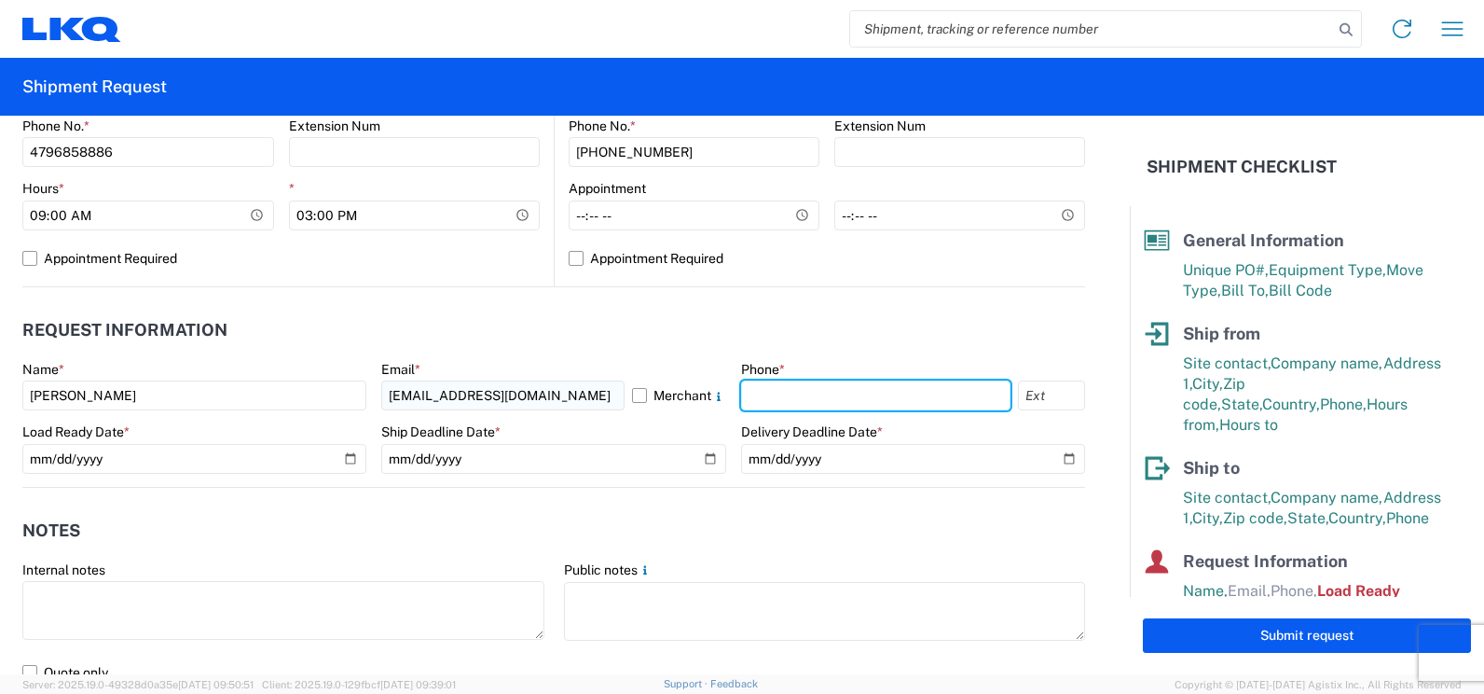
type input "4795277148"
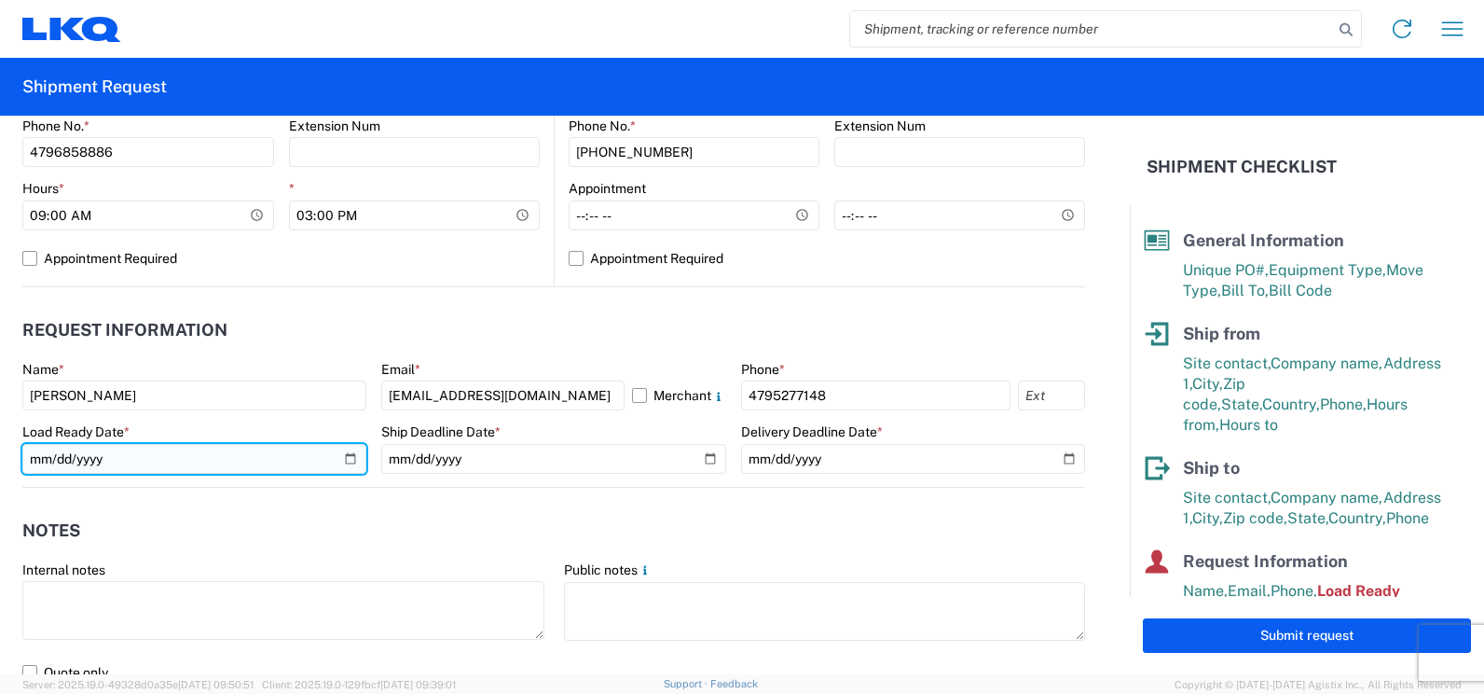
click at [348, 462] on input "2019-06-14" at bounding box center [194, 459] width 344 height 30
type input "2025-09-18"
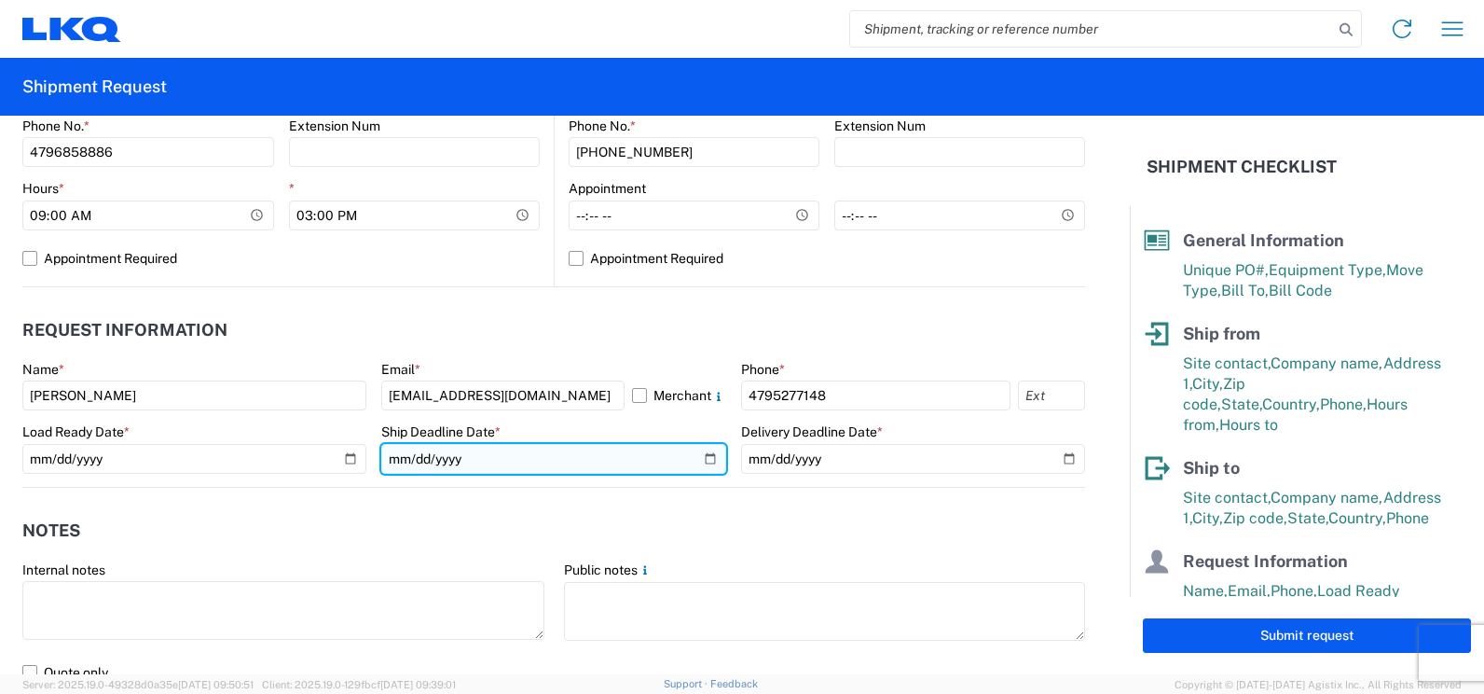
click at [640, 465] on input "date" at bounding box center [553, 459] width 344 height 30
click at [707, 457] on input "date" at bounding box center [553, 459] width 344 height 30
type input "2025-09-19"
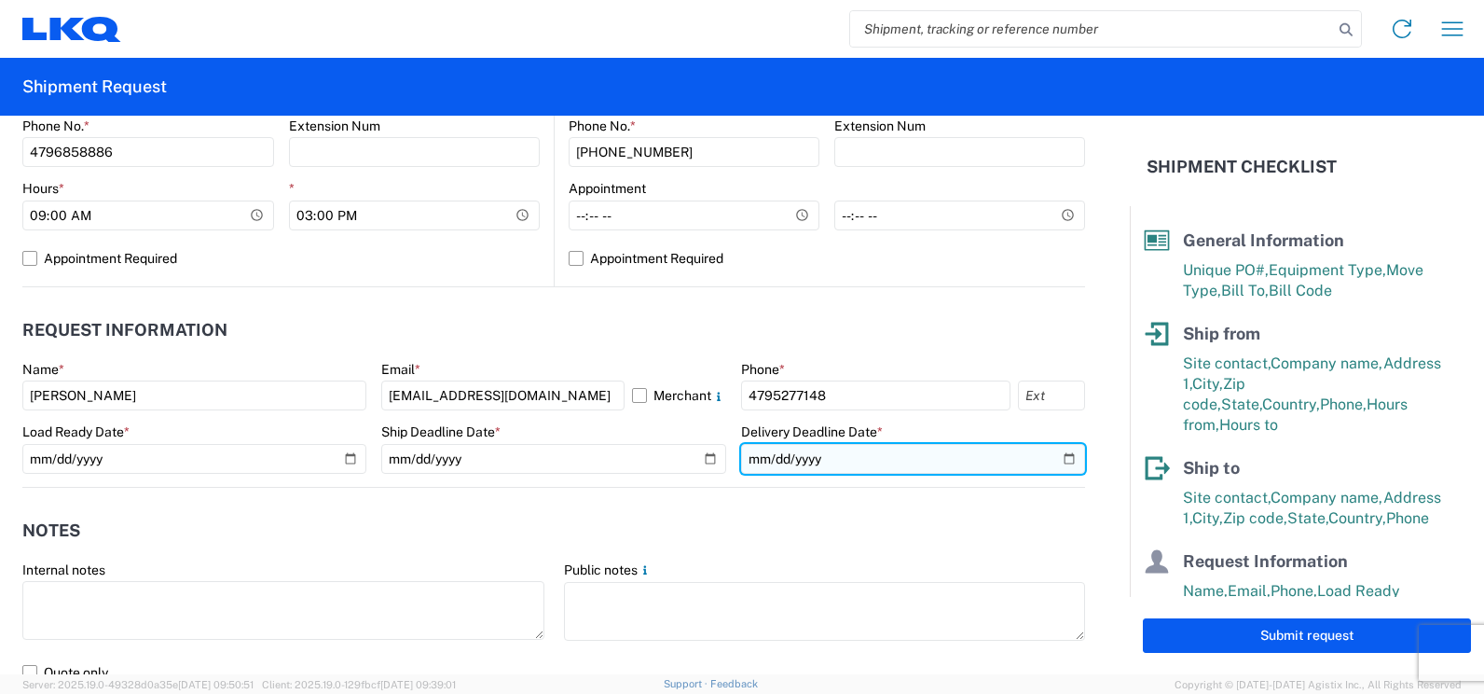
click at [1055, 459] on input "date" at bounding box center [913, 459] width 344 height 30
type input "2025-09-22"
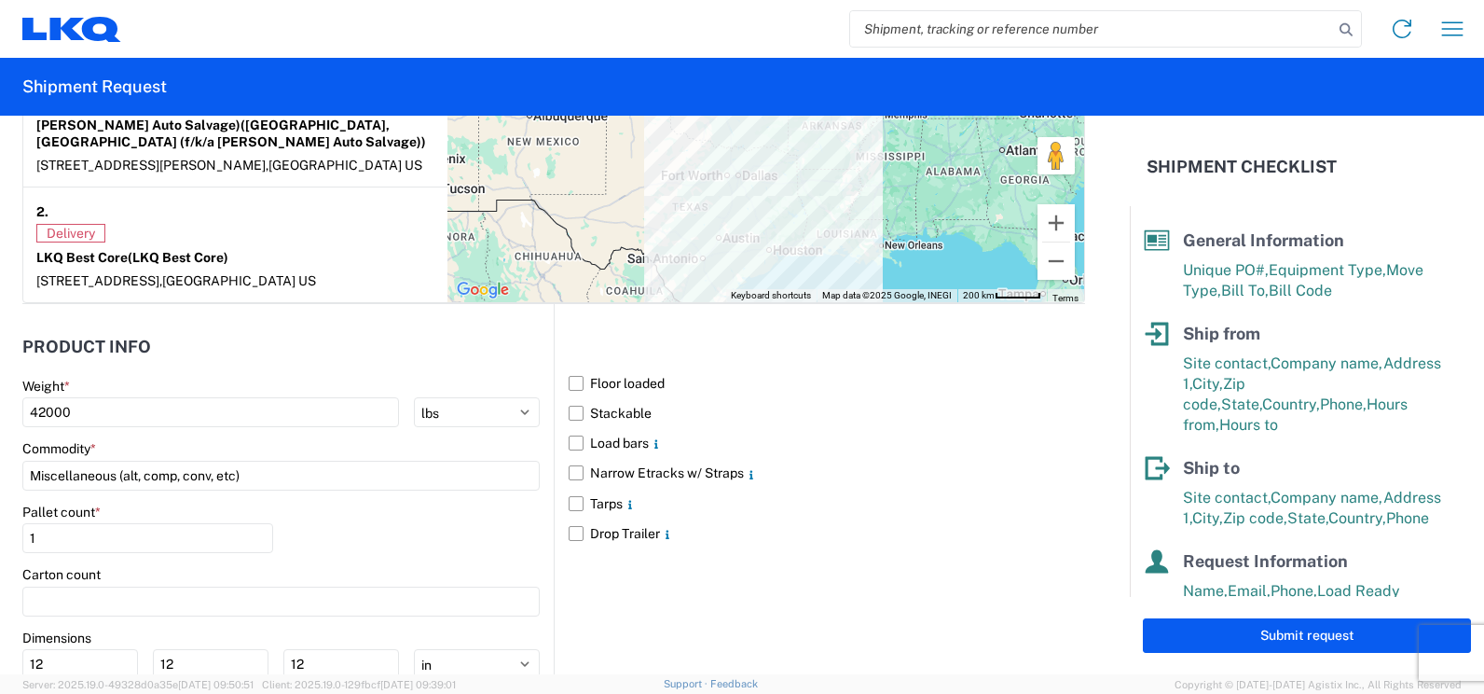
scroll to position [1585, 0]
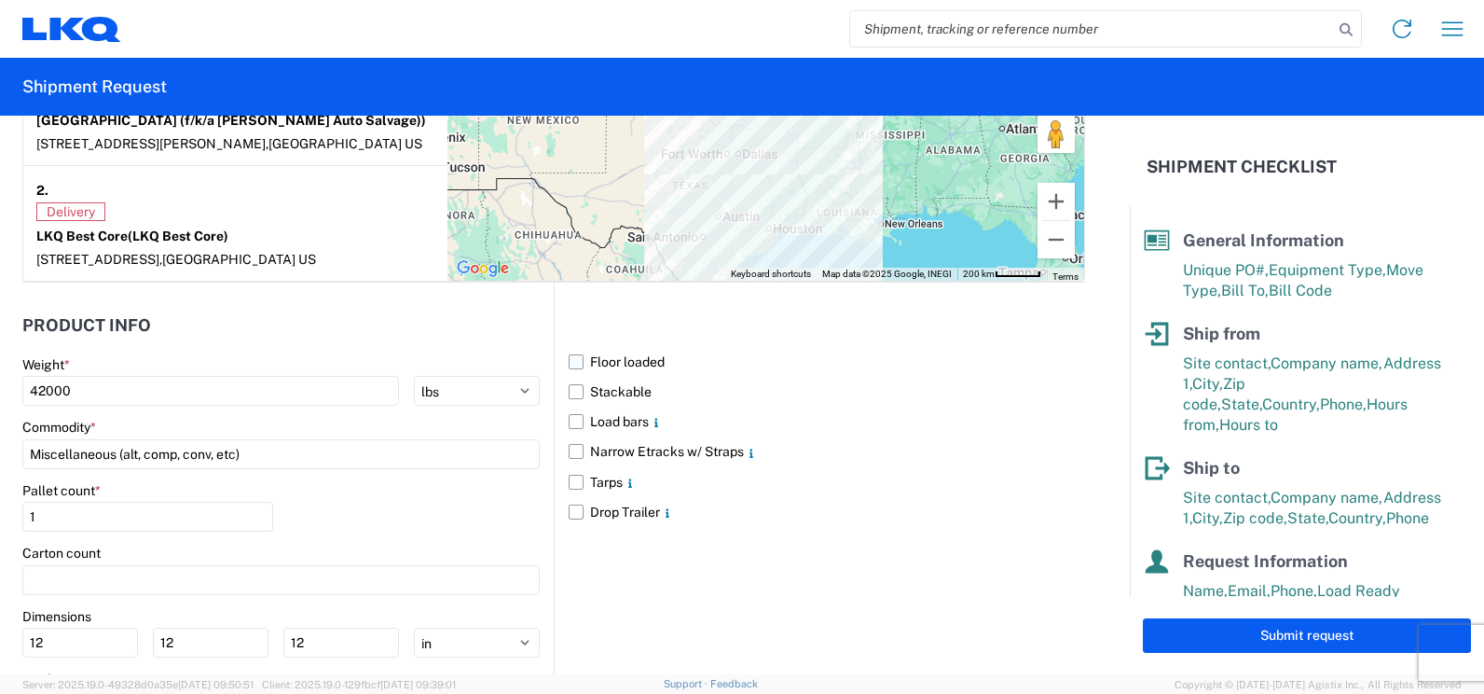
click at [572, 347] on label "Floor loaded" at bounding box center [827, 362] width 516 height 30
click at [0, 0] on input "Floor loaded" at bounding box center [0, 0] width 0 height 0
click at [571, 377] on label "Stackable" at bounding box center [827, 392] width 516 height 30
click at [0, 0] on input "Stackable" at bounding box center [0, 0] width 0 height 0
click at [572, 407] on label "Load bars" at bounding box center [827, 421] width 516 height 30
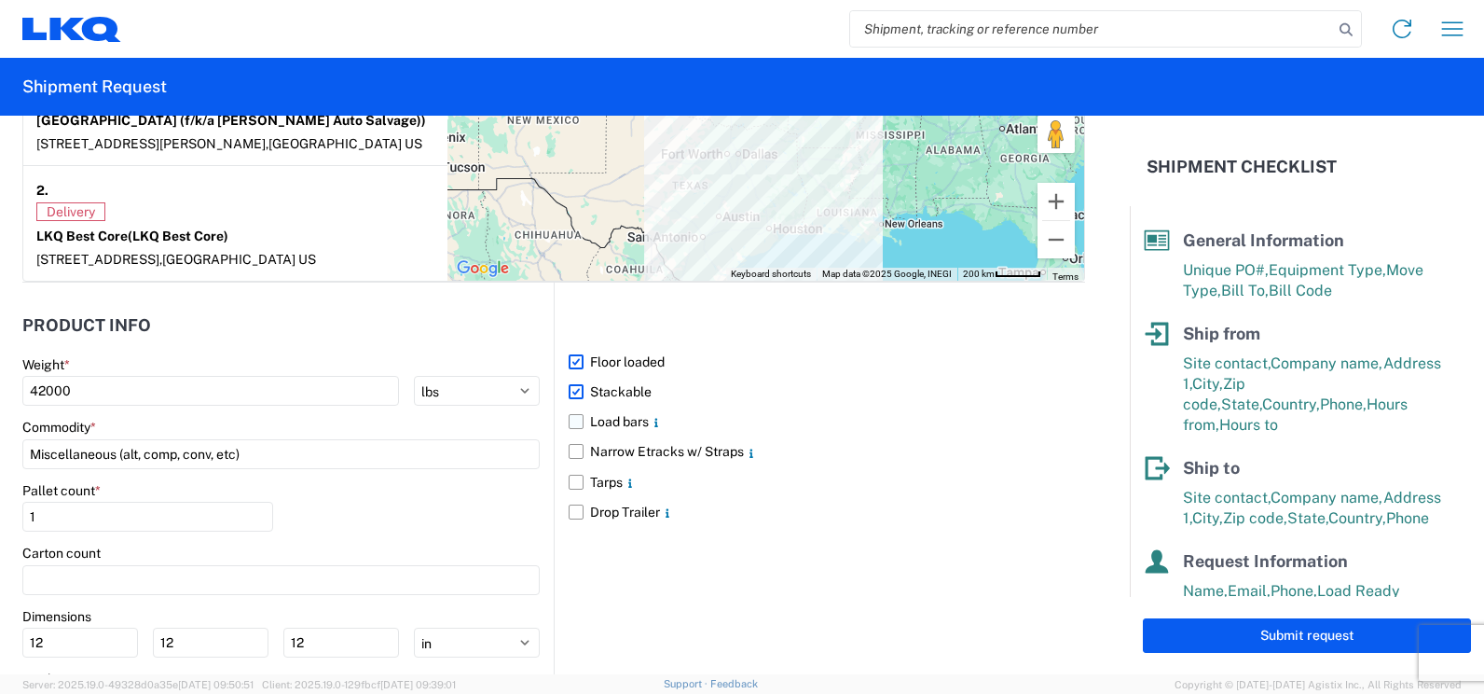
click at [0, 0] on input "Load bars" at bounding box center [0, 0] width 0 height 0
drag, startPoint x: -28, startPoint y: 356, endPoint x: -70, endPoint y: 349, distance: 42.6
click at [0, 349] on html "Home Shipment request Shipment tracking Shipment Request General Information Te…" at bounding box center [742, 347] width 1484 height 694
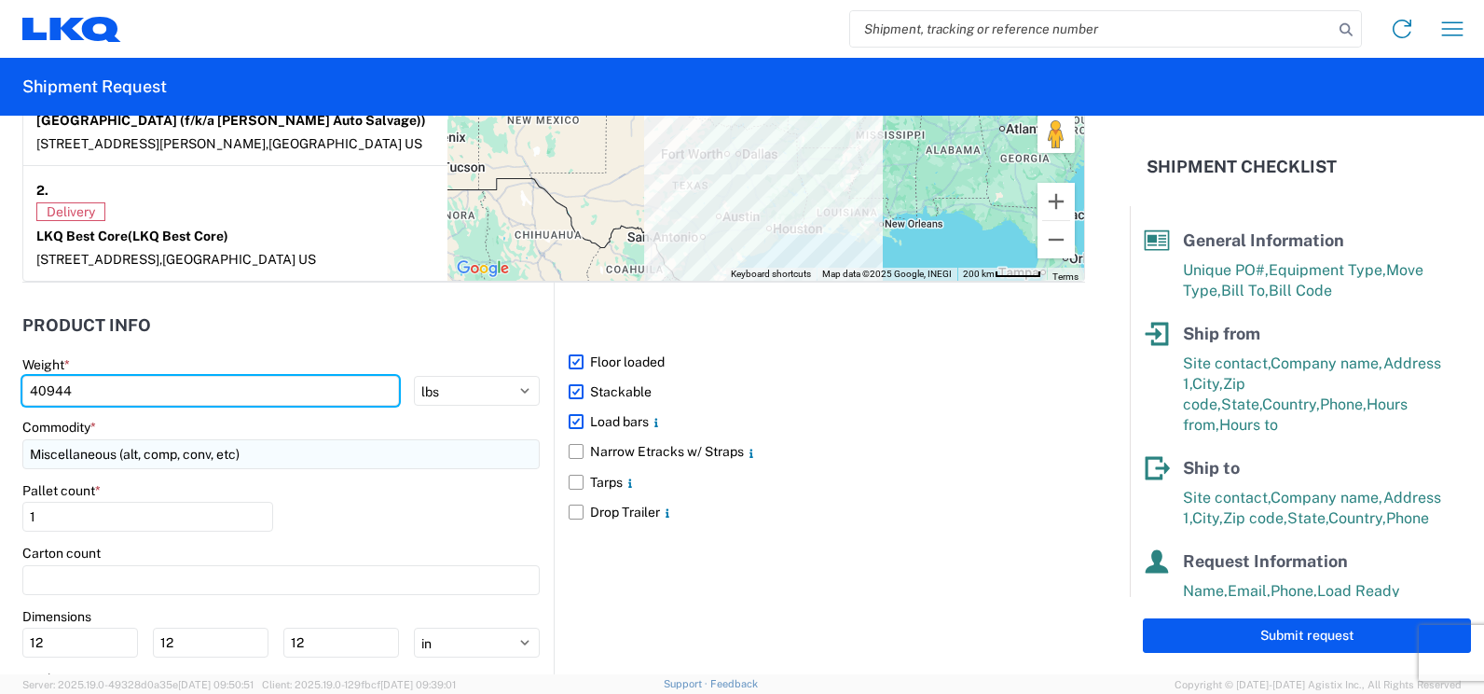
type input "40944"
click at [356, 448] on input "Miscellaneous (alt, comp, conv, etc)" at bounding box center [280, 454] width 517 height 30
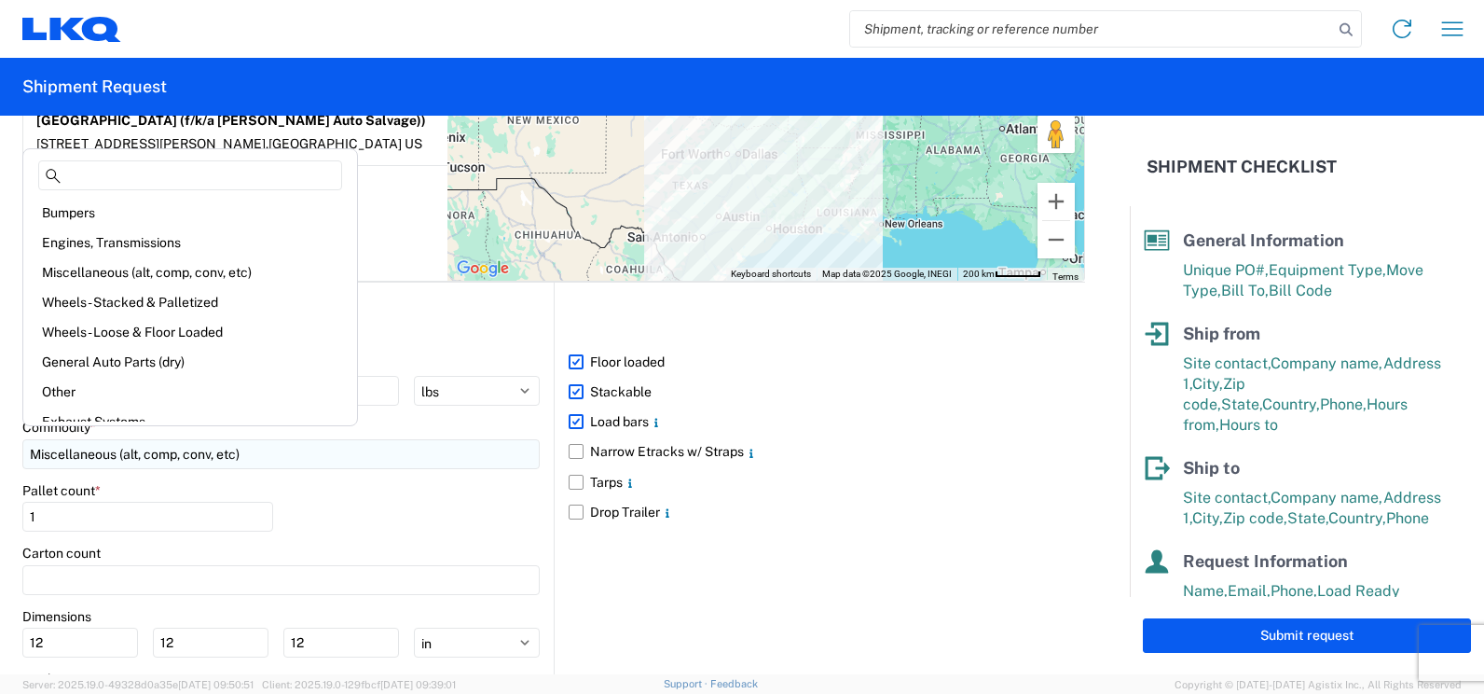
click at [277, 439] on input "Miscellaneous (alt, comp, conv, etc)" at bounding box center [280, 454] width 517 height 30
click at [176, 245] on div "Engines, Transmissions" at bounding box center [190, 242] width 326 height 30
type input "Engines, Transmissions"
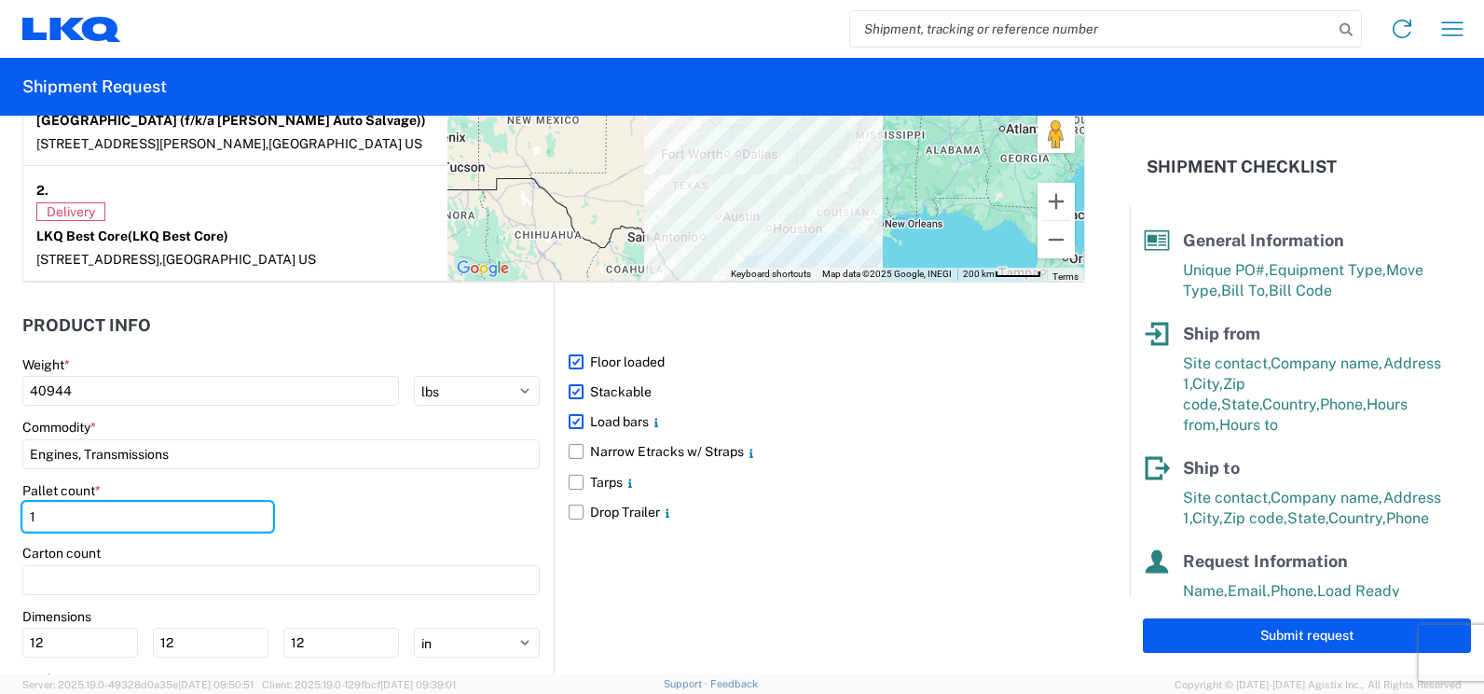
drag, startPoint x: 50, startPoint y: 495, endPoint x: -5, endPoint y: 495, distance: 55.0
click at [0, 495] on html "Home Shipment request Shipment tracking Shipment Request General Information Te…" at bounding box center [742, 347] width 1484 height 694
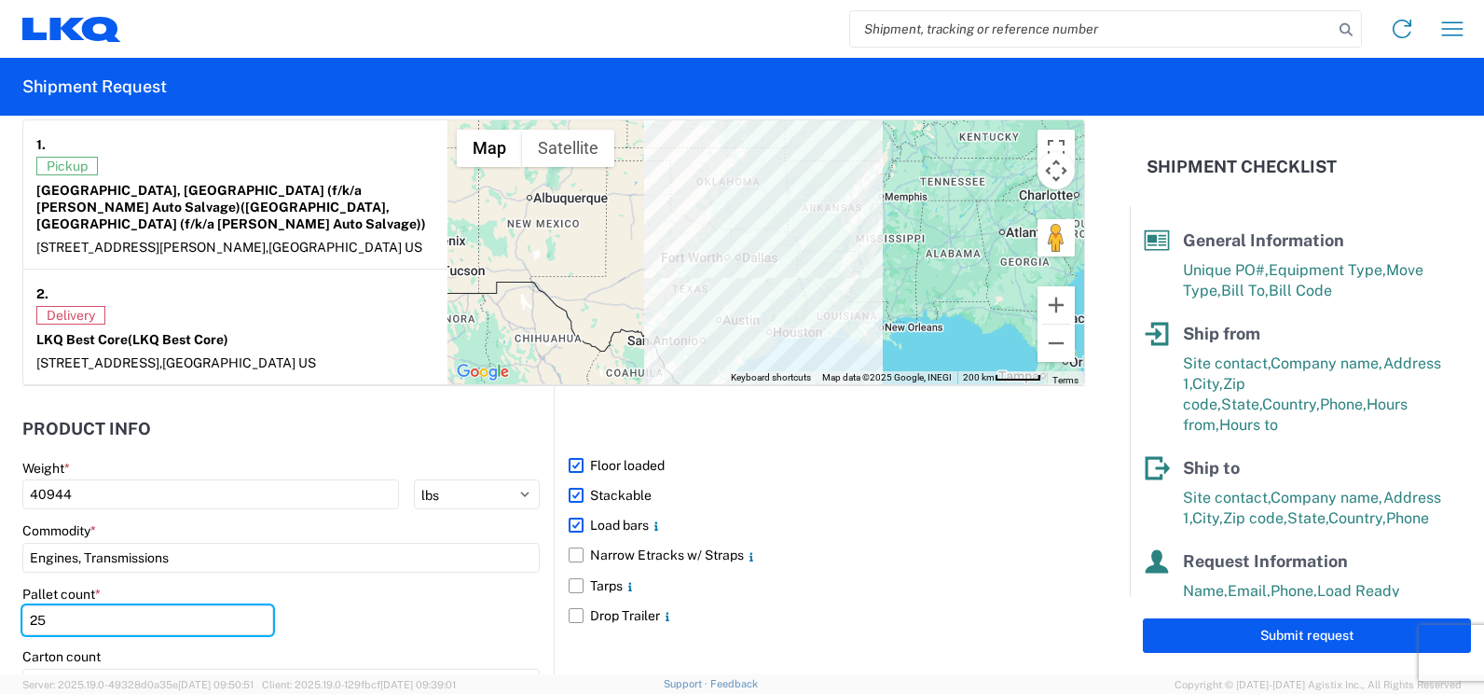
scroll to position [1508, 0]
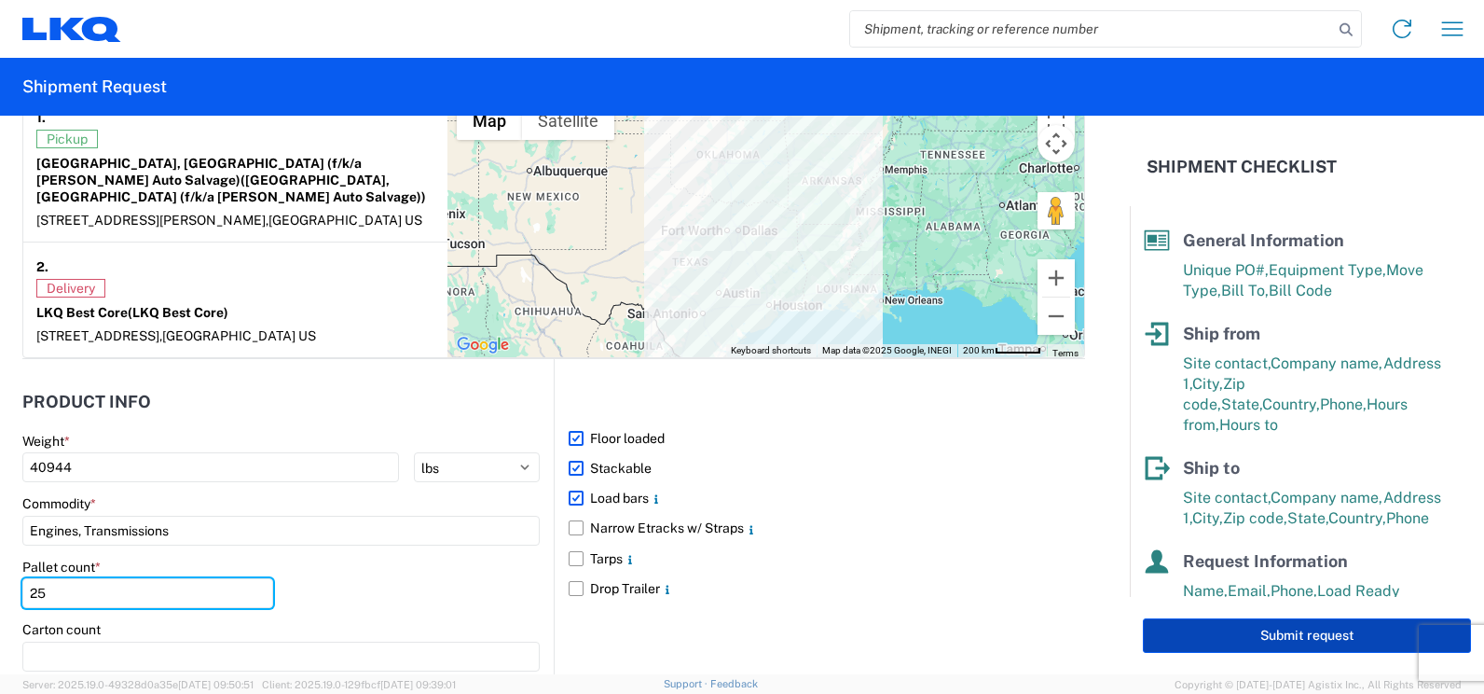
type input "25"
click at [1220, 637] on button "Submit request" at bounding box center [1307, 635] width 328 height 34
